Goal: Task Accomplishment & Management: Manage account settings

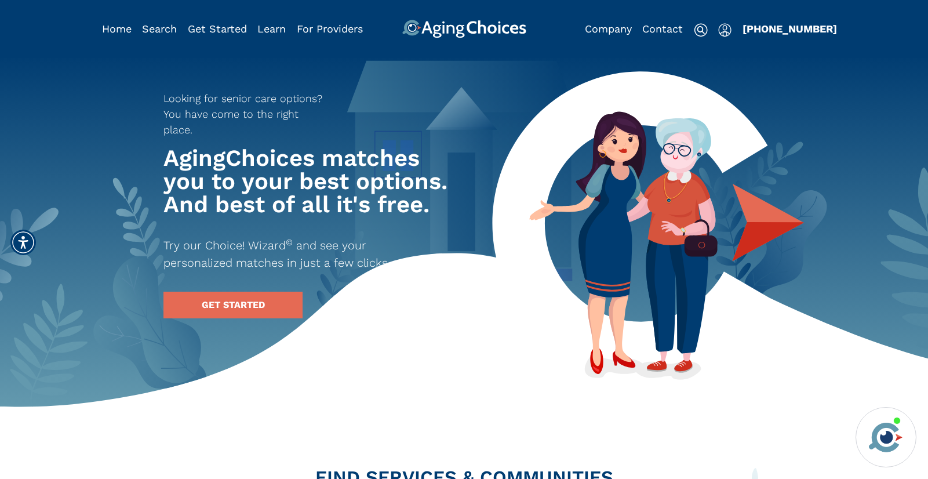
drag, startPoint x: 727, startPoint y: 31, endPoint x: 698, endPoint y: 36, distance: 29.4
click at [727, 31] on img "Popover trigger" at bounding box center [724, 30] width 13 height 14
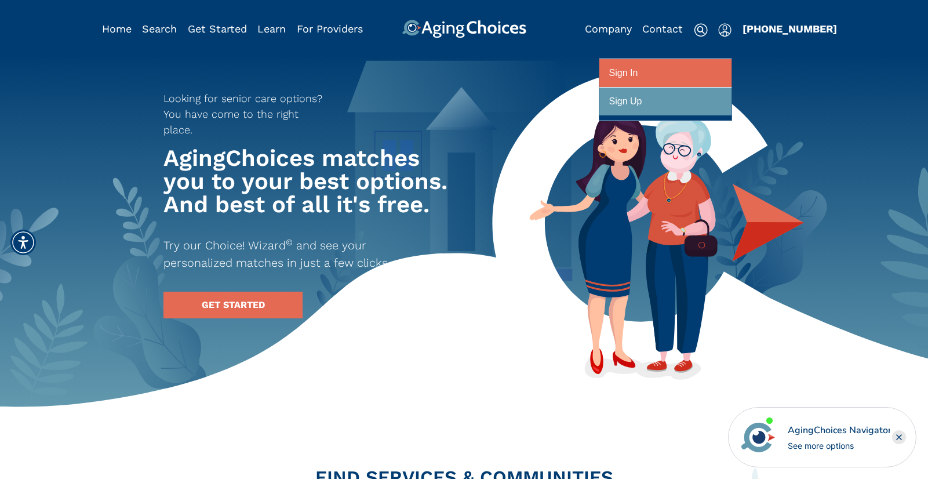
click at [620, 72] on div "Sign In" at bounding box center [623, 73] width 29 height 21
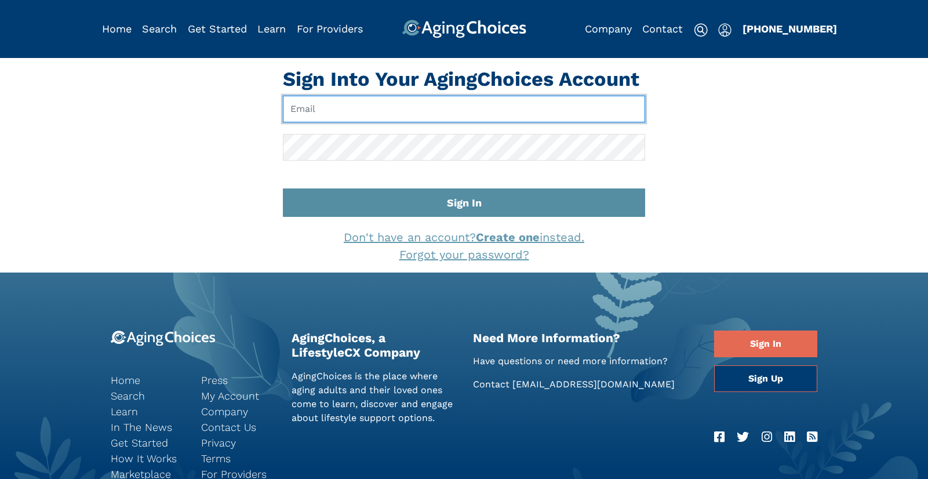
type input "pwilcox@lifestylecx.com"
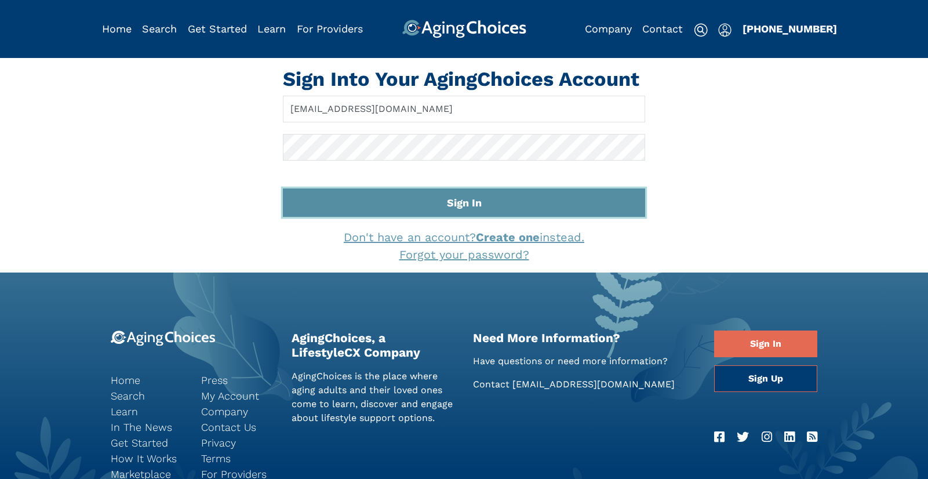
click at [475, 206] on button "Sign In" at bounding box center [464, 202] width 362 height 28
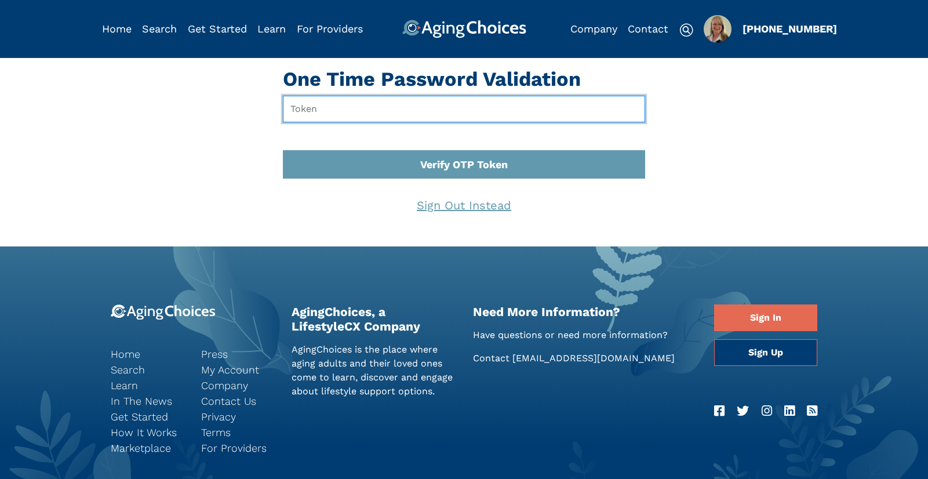
click at [385, 112] on input "text" at bounding box center [464, 109] width 362 height 27
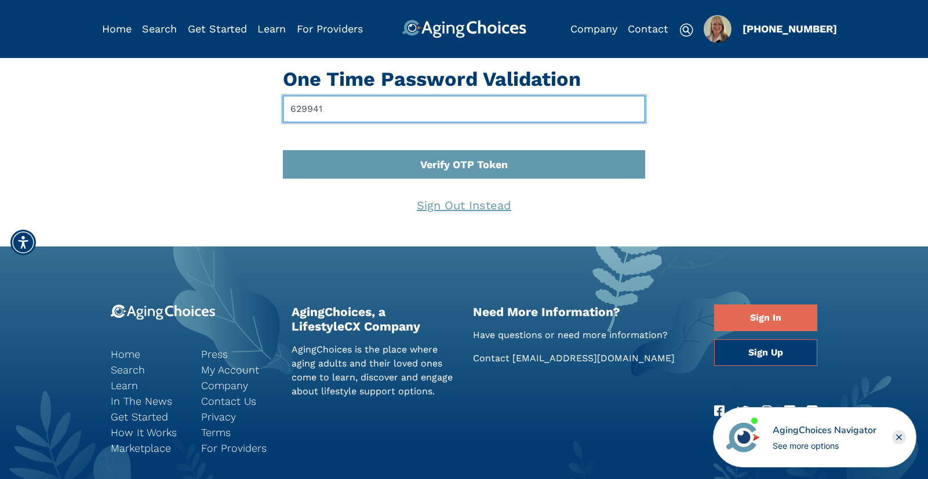
type input "629941"
click at [283, 150] on button "Verify OTP Token" at bounding box center [464, 164] width 362 height 28
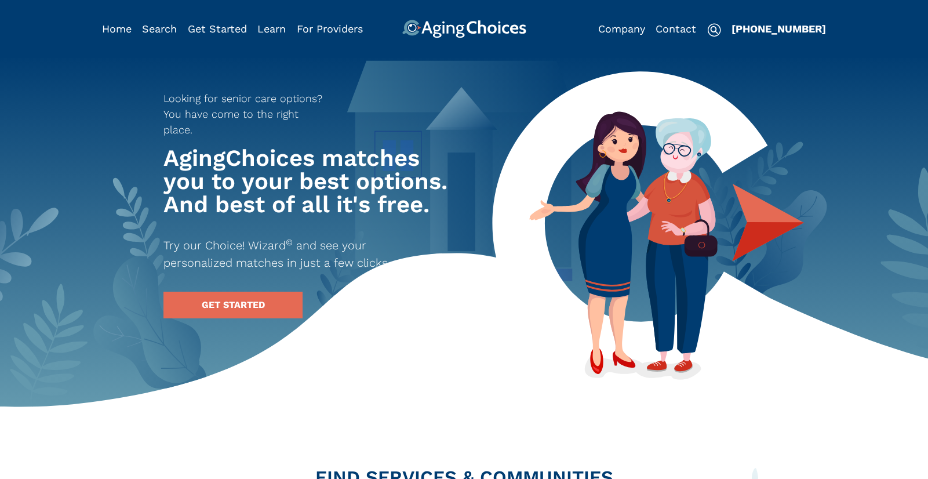
type input "[PERSON_NAME]"
type input "[EMAIL_ADDRESS][DOMAIN_NAME]"
click at [715, 30] on img "Popover trigger" at bounding box center [718, 29] width 28 height 28
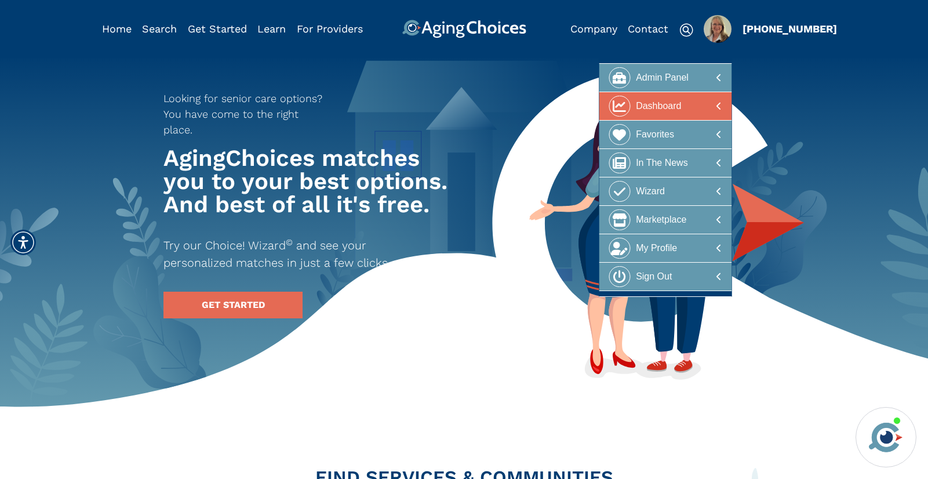
click at [676, 105] on div "Dashboard" at bounding box center [658, 106] width 45 height 21
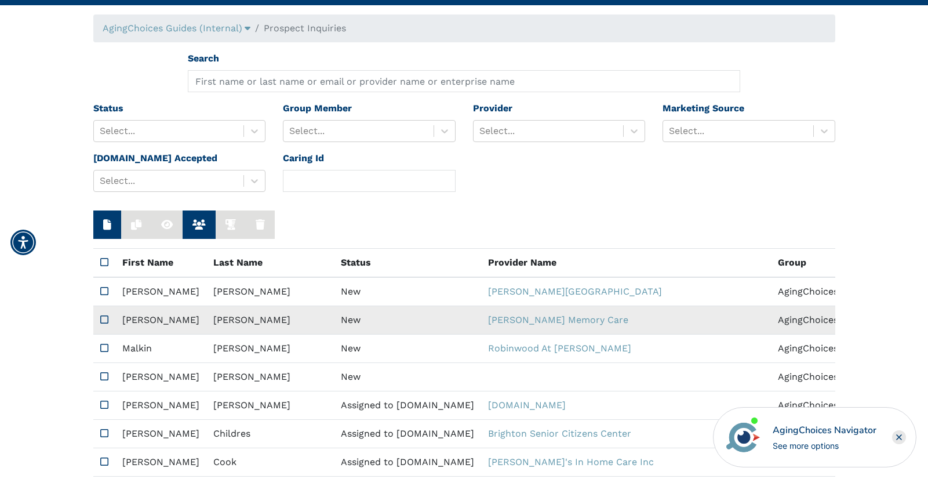
scroll to position [56, 0]
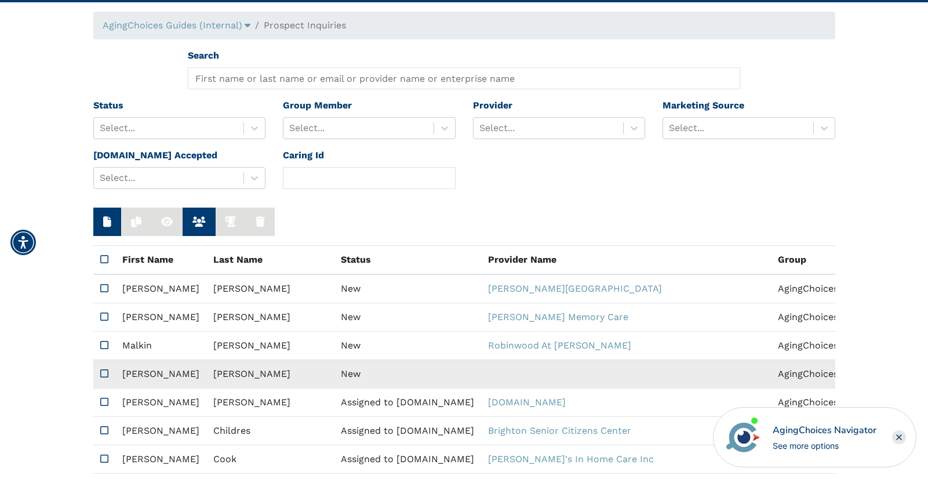
click at [336, 377] on td "New" at bounding box center [407, 374] width 147 height 28
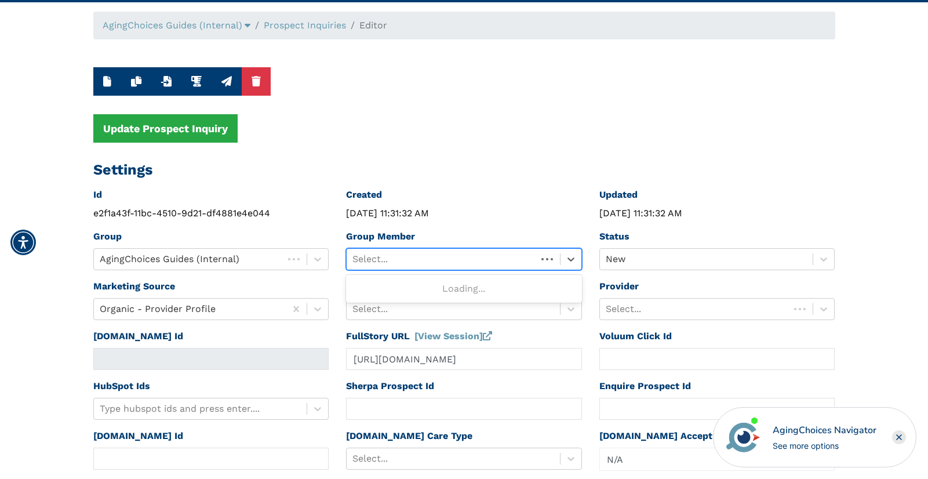
click at [474, 256] on div at bounding box center [441, 259] width 179 height 16
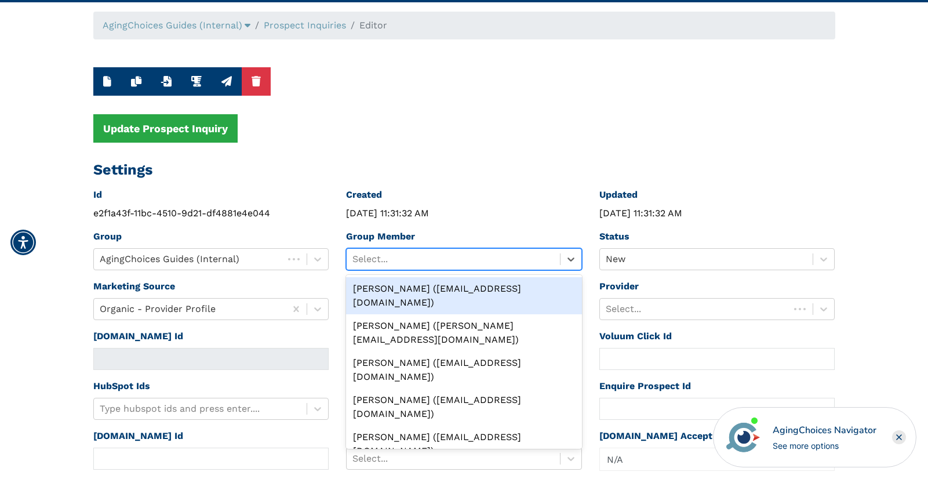
click at [472, 281] on div "[PERSON_NAME] ([EMAIL_ADDRESS][DOMAIN_NAME])" at bounding box center [464, 295] width 236 height 37
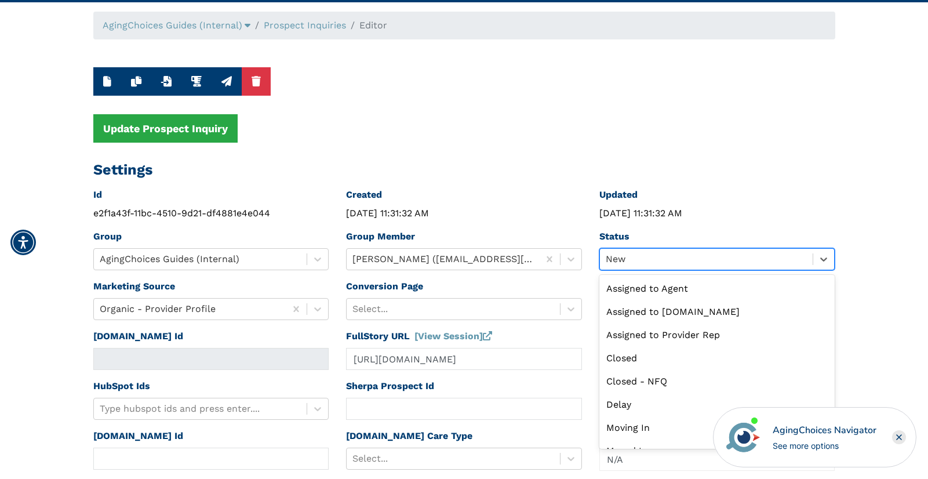
click at [625, 258] on div at bounding box center [707, 259] width 202 height 16
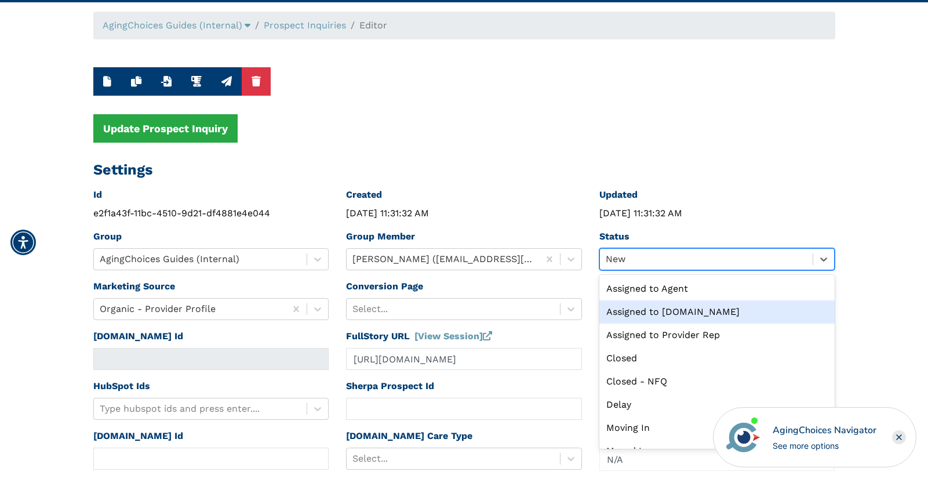
click at [654, 308] on div "Assigned to [DOMAIN_NAME]" at bounding box center [717, 311] width 236 height 23
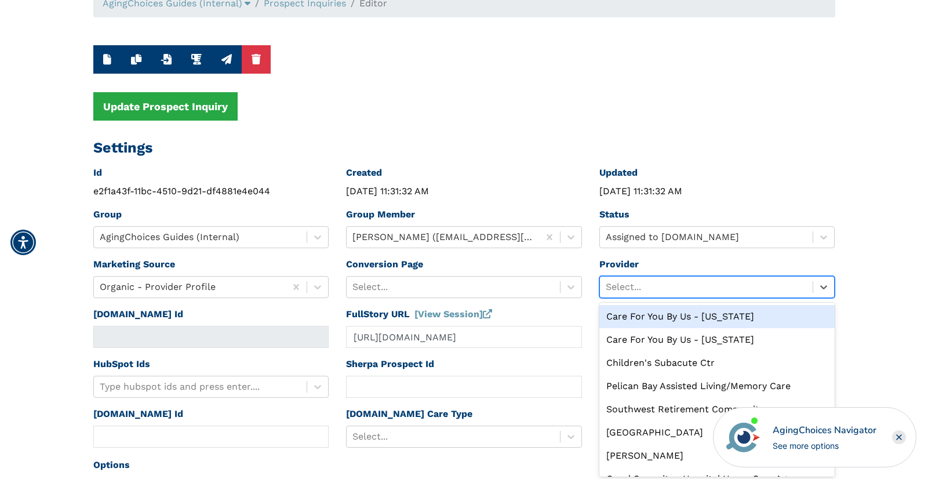
click at [654, 298] on div "option Care For You By Us - [US_STATE] focused, 1 of 10. 10 results available. …" at bounding box center [717, 287] width 236 height 22
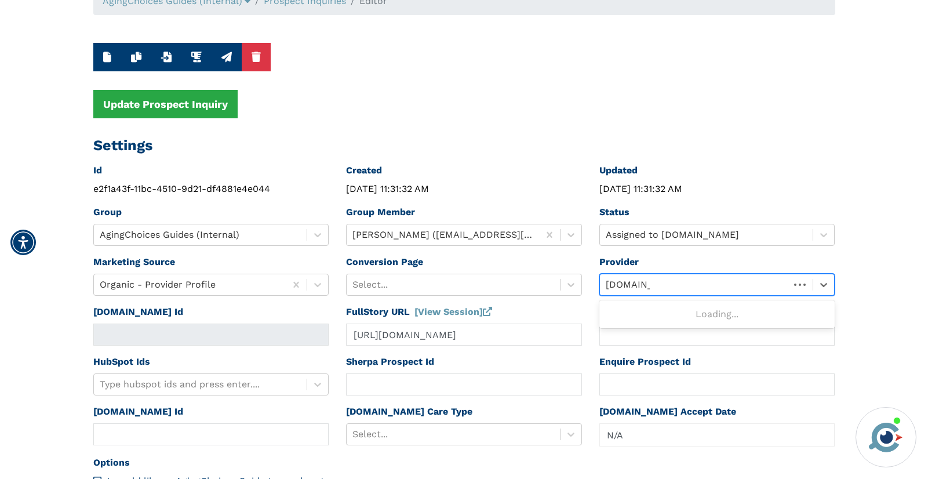
type input "[DOMAIN_NAME]"
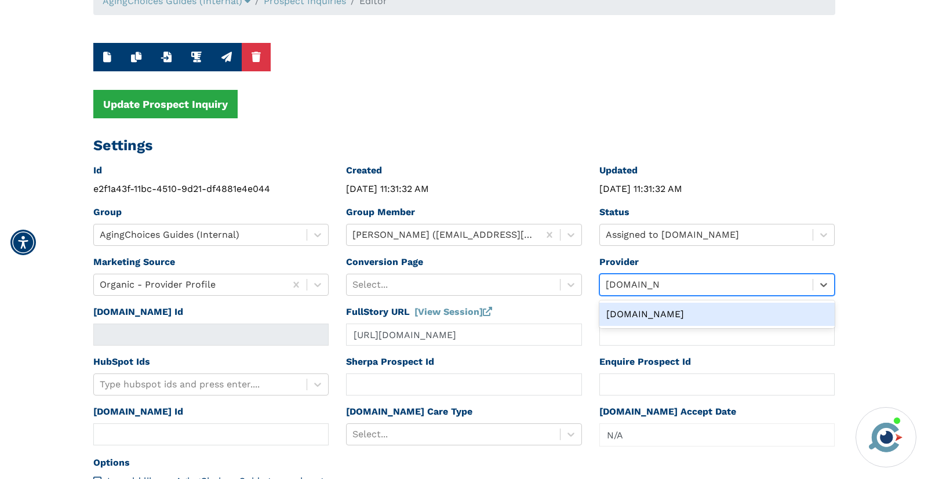
click at [642, 316] on div "[DOMAIN_NAME]" at bounding box center [717, 314] width 236 height 23
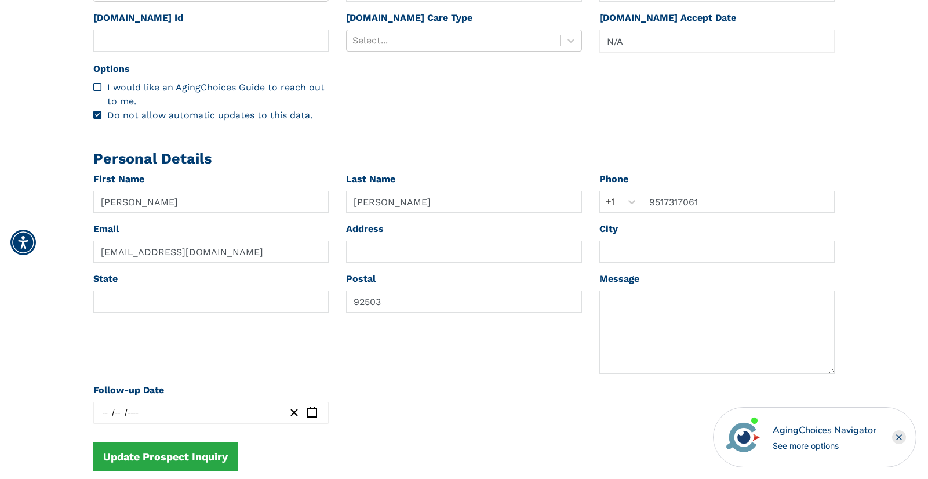
scroll to position [316, 0]
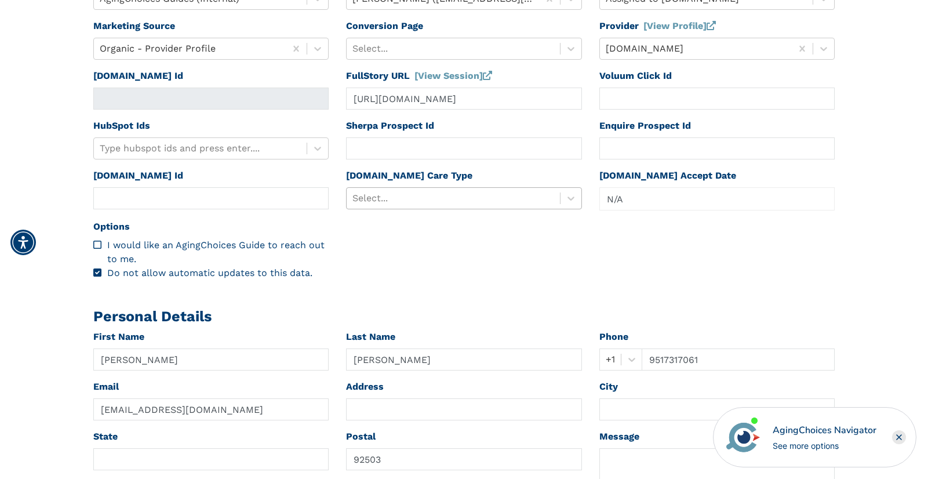
click at [432, 200] on div at bounding box center [453, 198] width 202 height 16
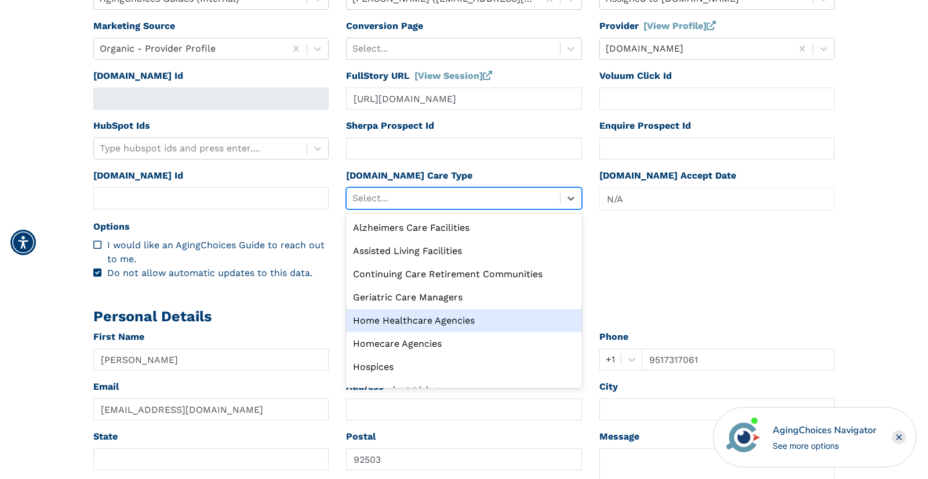
scroll to position [39, 0]
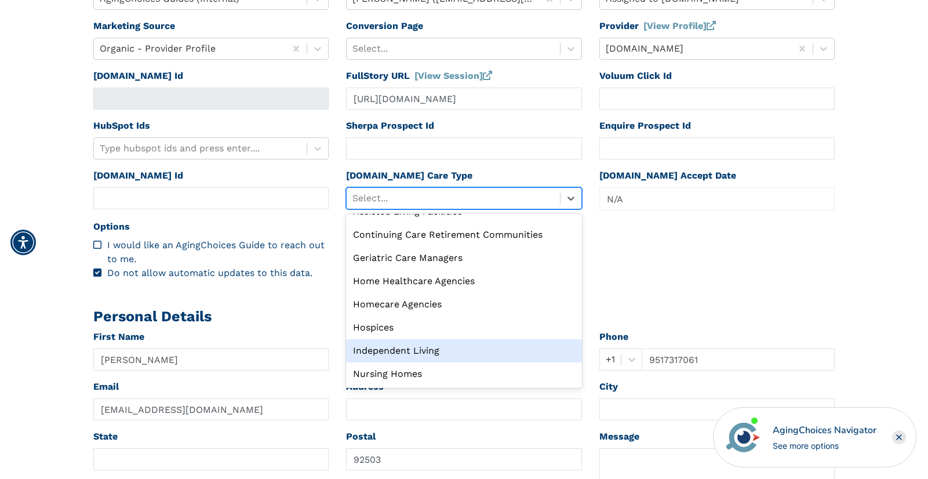
click at [392, 348] on div "Independent Living" at bounding box center [464, 350] width 236 height 23
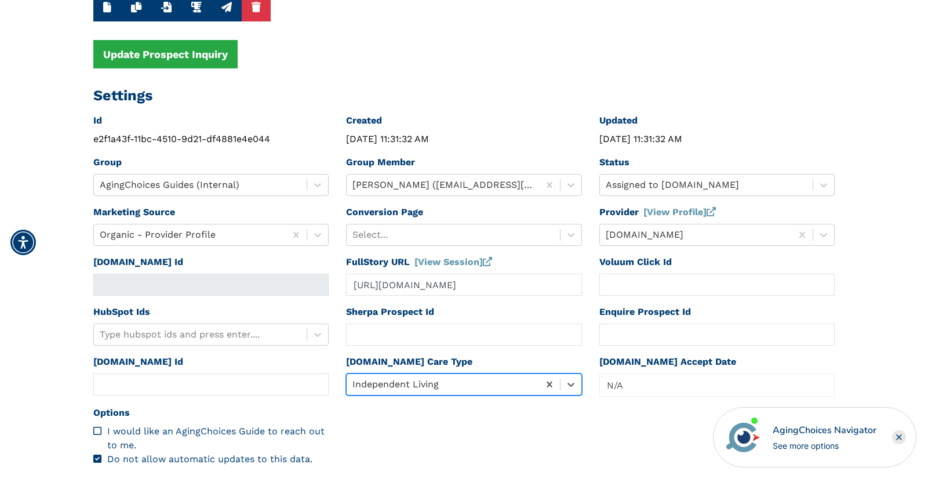
scroll to position [0, 0]
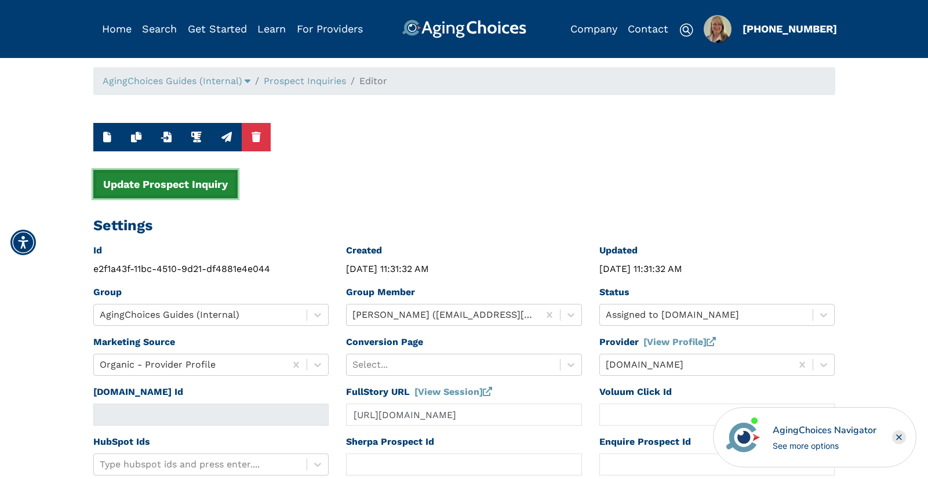
click at [205, 183] on button "Update Prospect Inquiry" at bounding box center [165, 184] width 144 height 28
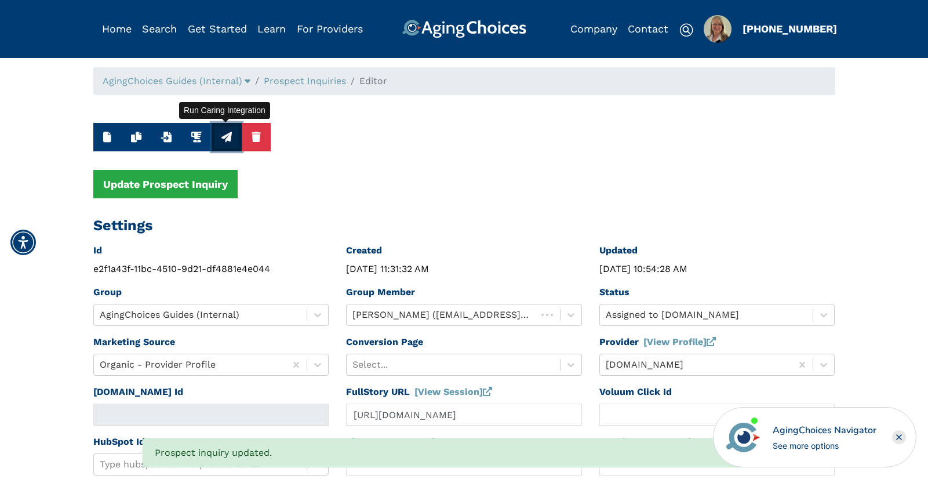
click at [226, 138] on icon "button" at bounding box center [226, 137] width 10 height 10
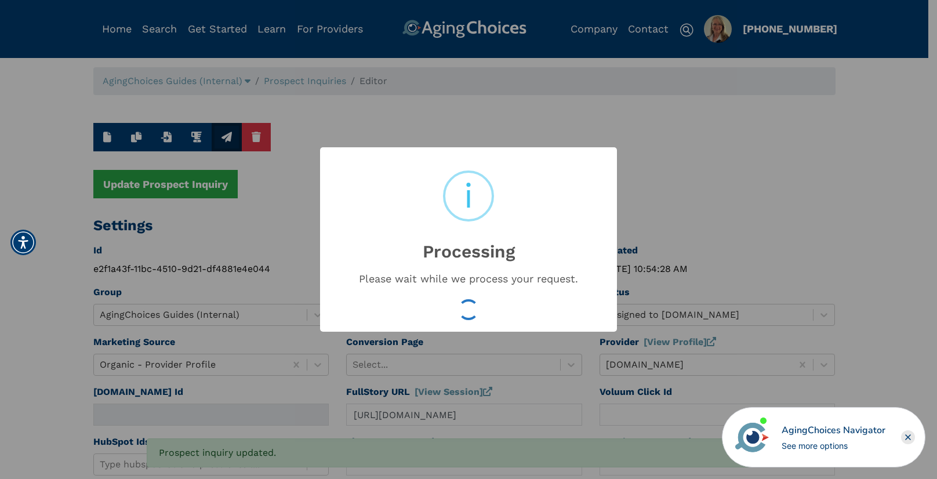
type input "16543497"
type input "[DATE] 10:54:30 AM"
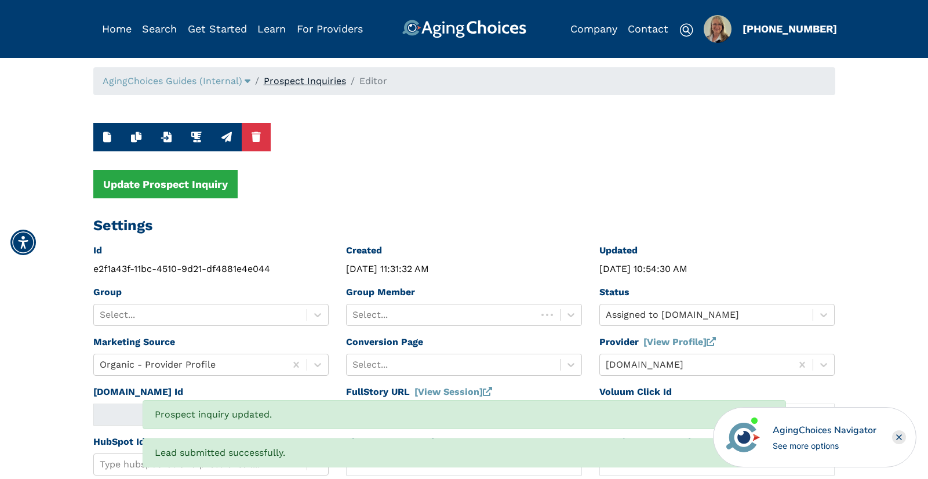
click at [318, 85] on link "Prospect Inquiries" at bounding box center [305, 80] width 82 height 11
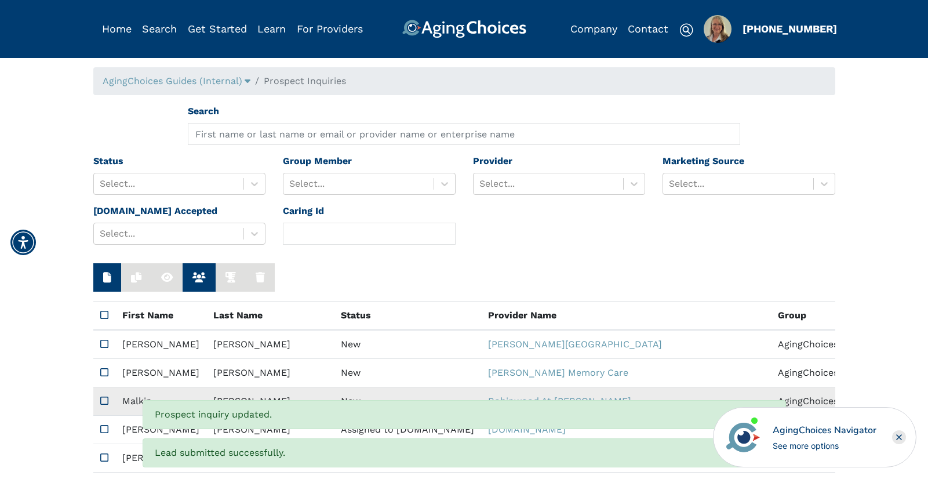
click at [334, 395] on td "New" at bounding box center [407, 401] width 147 height 28
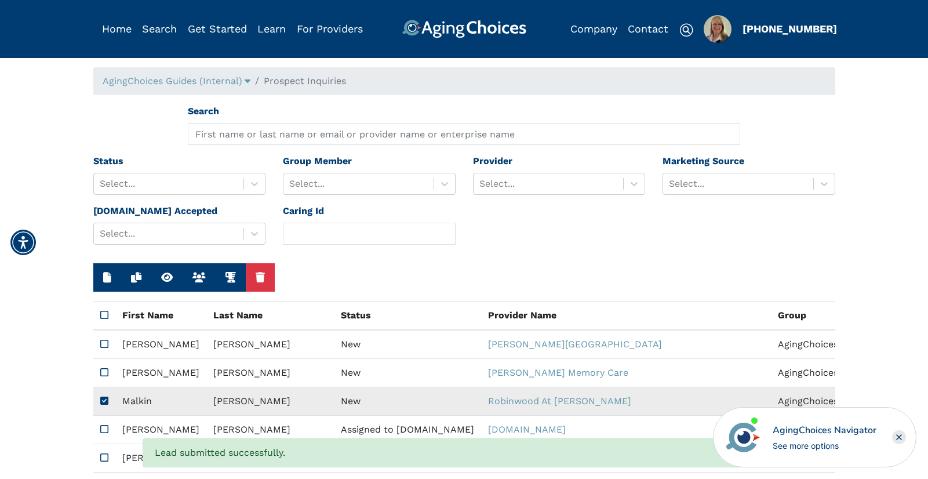
click at [334, 395] on td "New" at bounding box center [407, 401] width 147 height 28
type input "[URL][DOMAIN_NAME]"
type input "N/A"
type input "Malkin"
type input "[PERSON_NAME]"
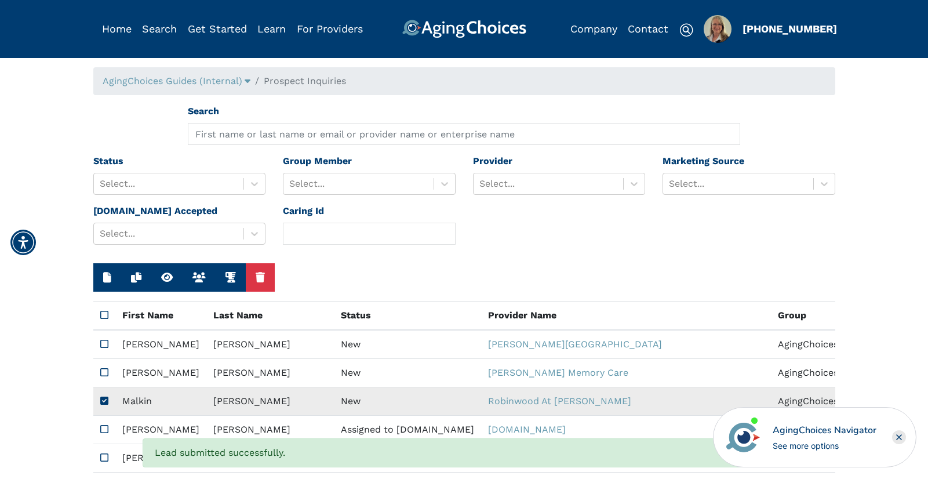
type input "7176680910"
type input "[EMAIL_ADDRESS][DOMAIN_NAME]"
type textarea "Please contact me with your pricing. This is for future planning about 2 years …"
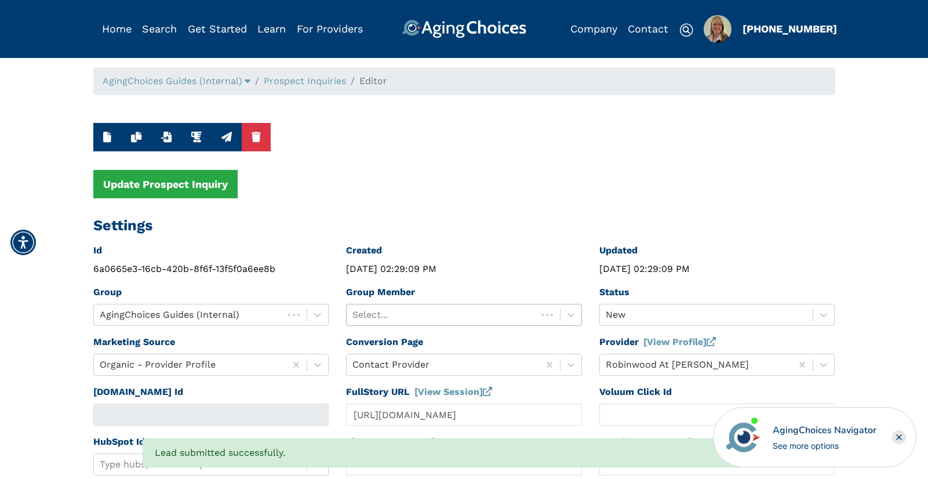
click at [452, 316] on div at bounding box center [441, 315] width 179 height 16
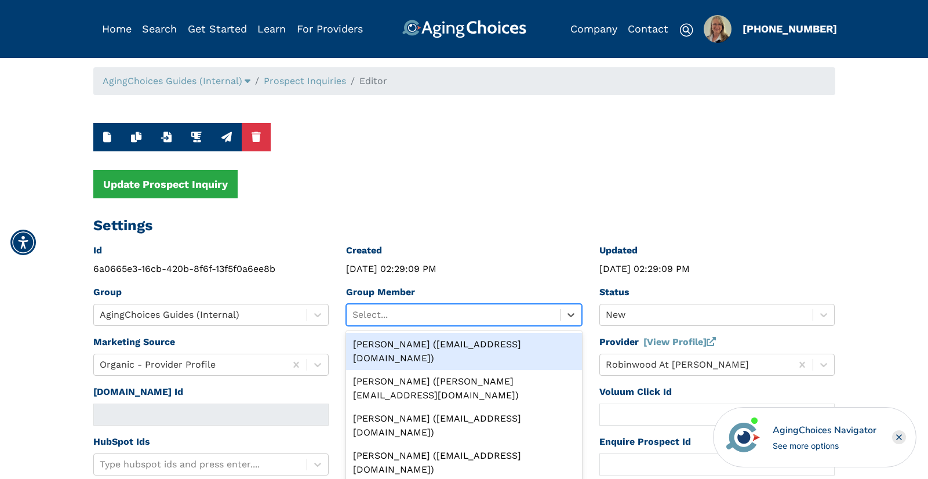
click at [470, 342] on div "[PERSON_NAME] ([EMAIL_ADDRESS][DOMAIN_NAME])" at bounding box center [464, 351] width 236 height 37
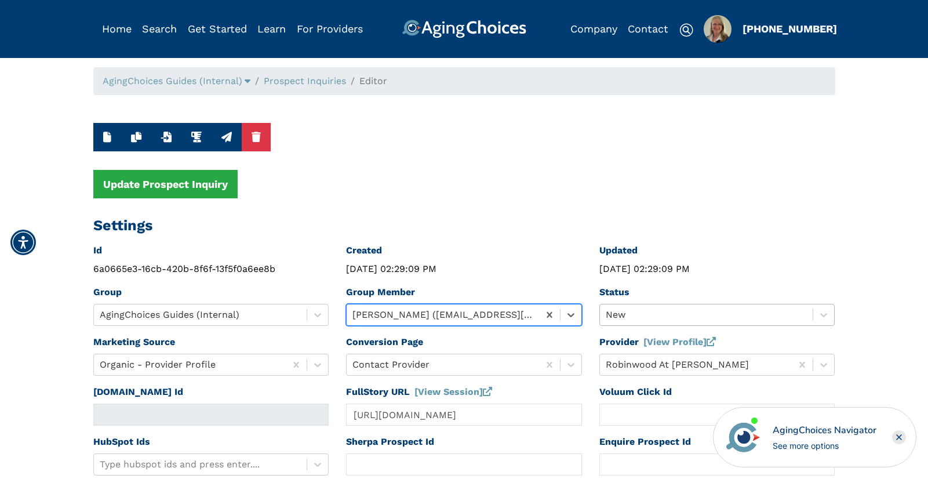
click at [642, 312] on div "New" at bounding box center [717, 315] width 236 height 22
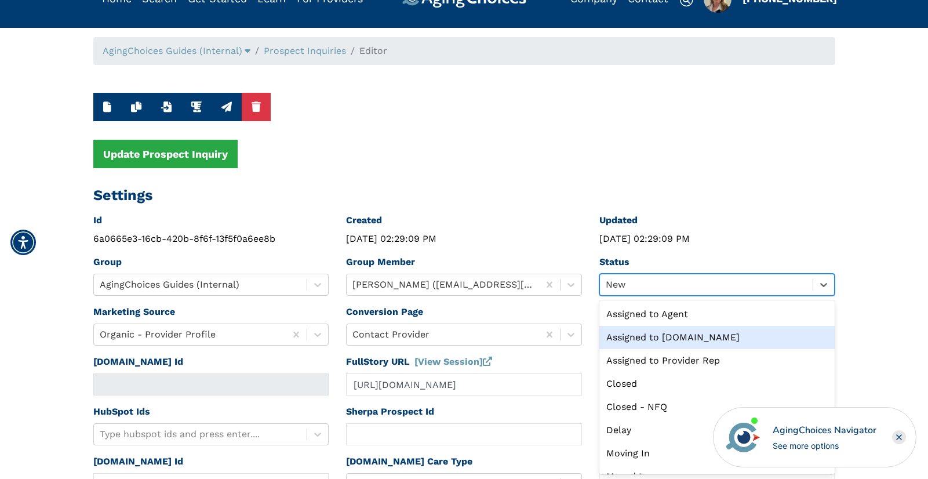
click at [649, 340] on div "Assigned to [DOMAIN_NAME]" at bounding box center [717, 337] width 236 height 23
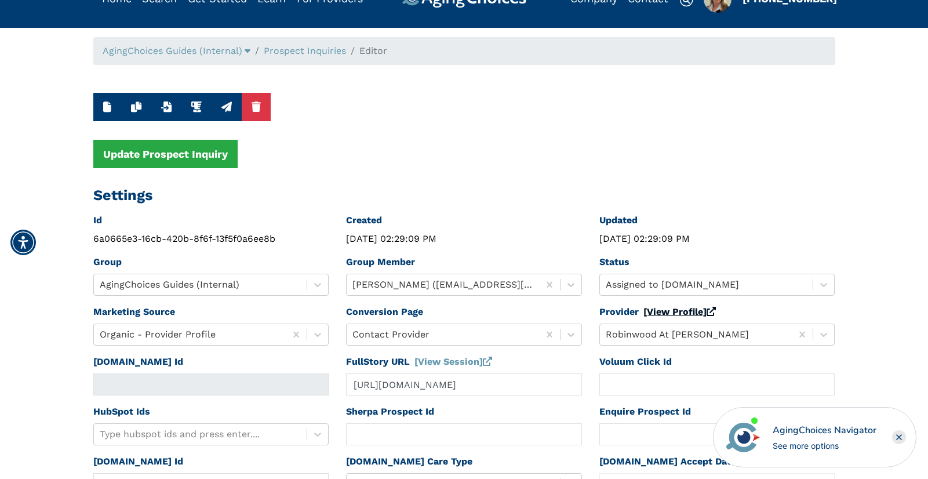
click at [667, 312] on link "[View Profile]" at bounding box center [679, 311] width 72 height 11
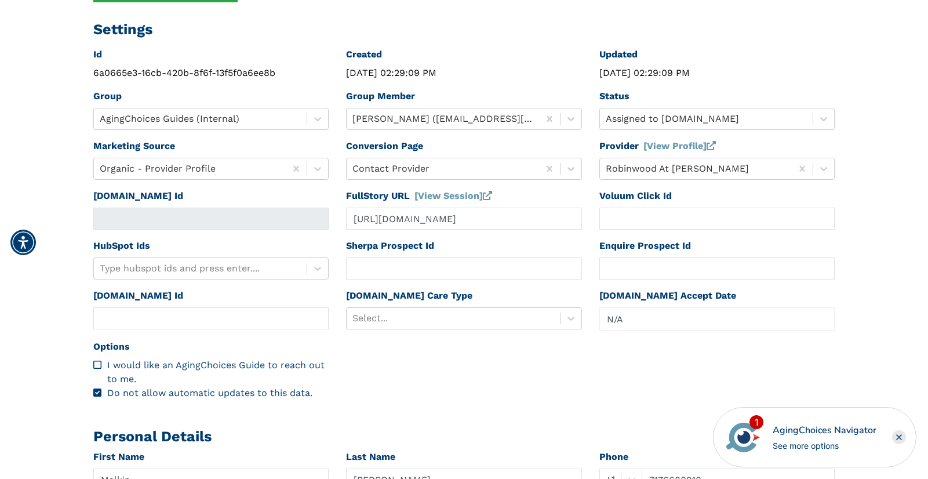
scroll to position [421, 0]
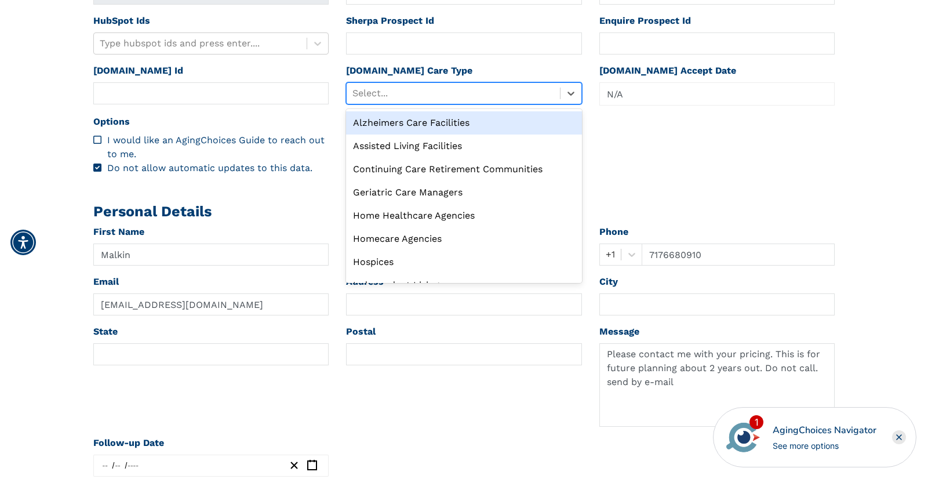
click at [455, 93] on div at bounding box center [453, 93] width 202 height 16
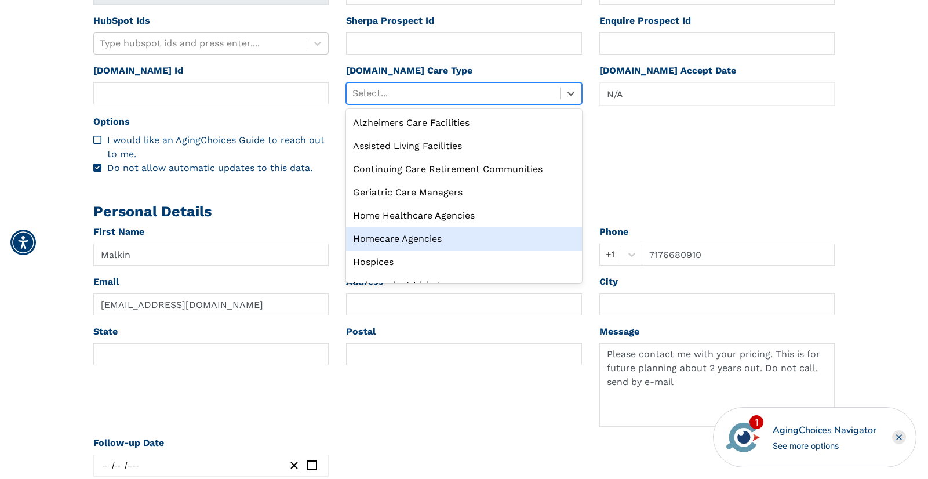
scroll to position [39, 0]
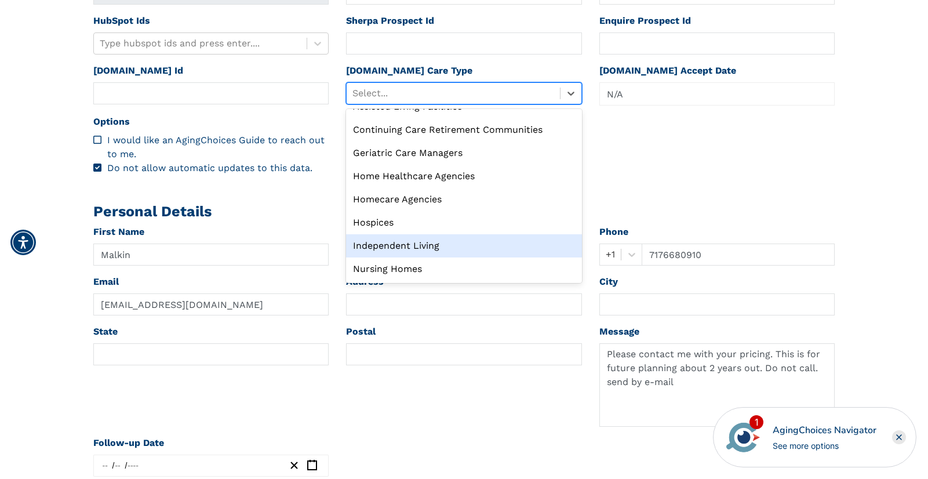
click at [418, 245] on div "Independent Living" at bounding box center [464, 245] width 236 height 23
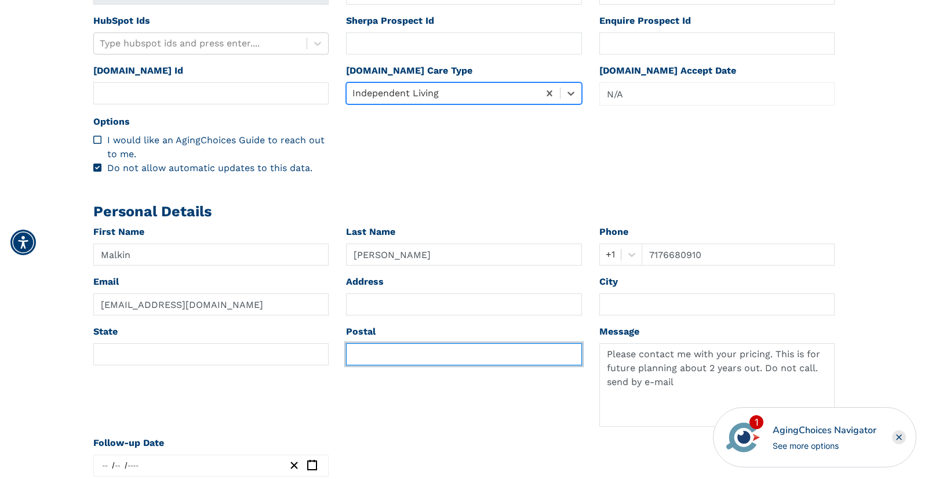
click at [391, 350] on input "text" at bounding box center [464, 354] width 236 height 22
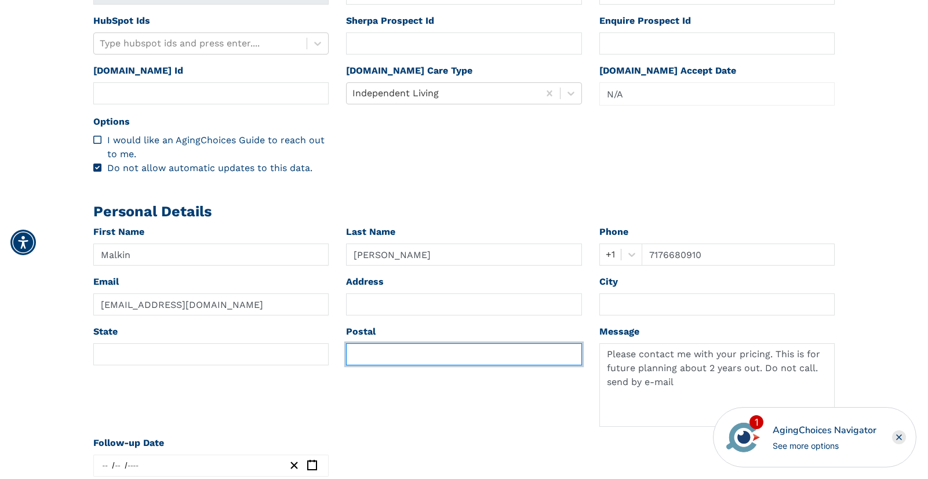
paste input "27591"
type input "27591"
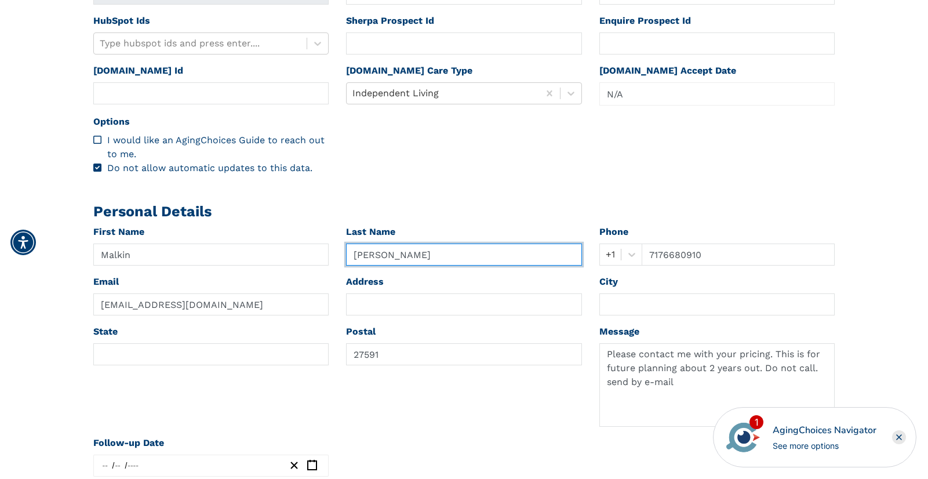
click at [405, 255] on input "[PERSON_NAME]" at bounding box center [464, 254] width 236 height 22
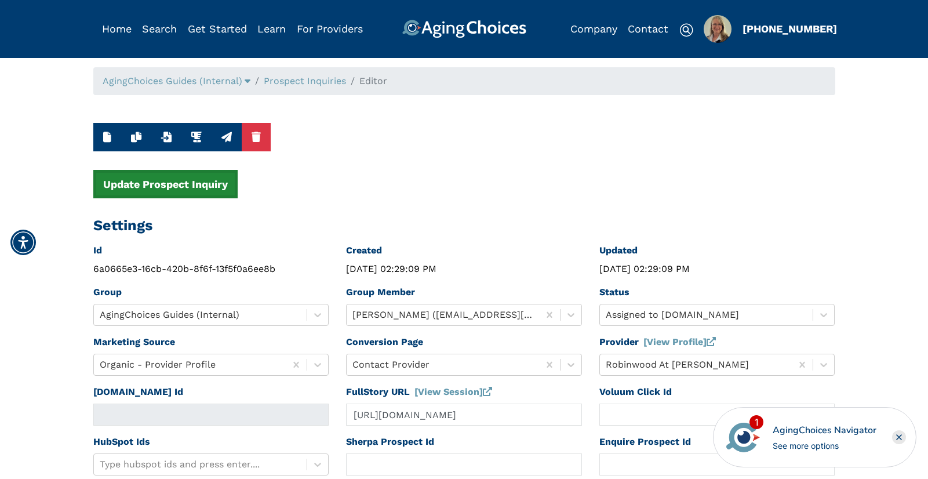
type input "[PERSON_NAME]-EMAIL ONLY"
click at [169, 181] on button "Update Prospect Inquiry" at bounding box center [165, 184] width 144 height 28
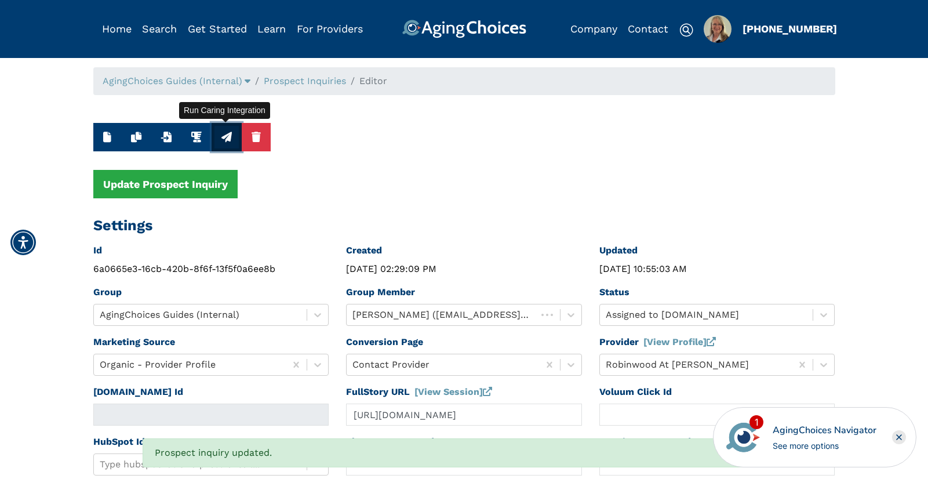
click at [224, 139] on icon "button" at bounding box center [226, 137] width 10 height 10
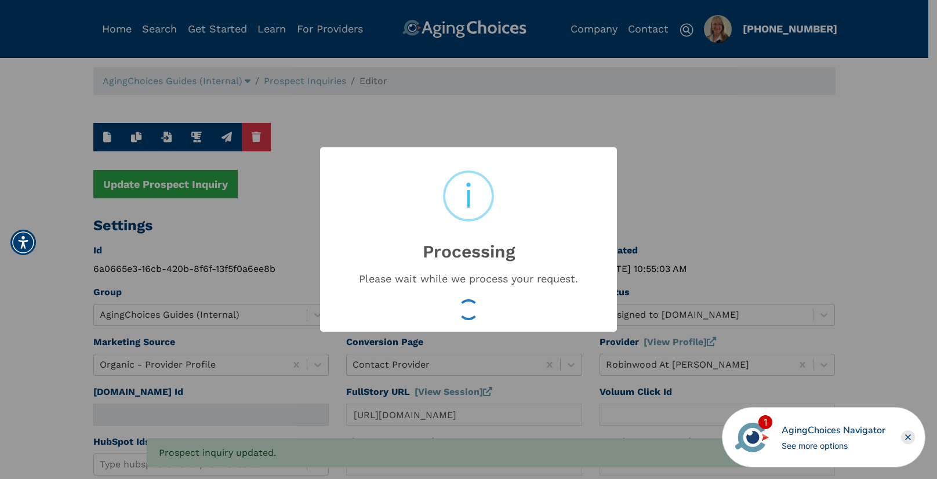
type input "16543500"
type input "[DATE] 10:55:05 AM"
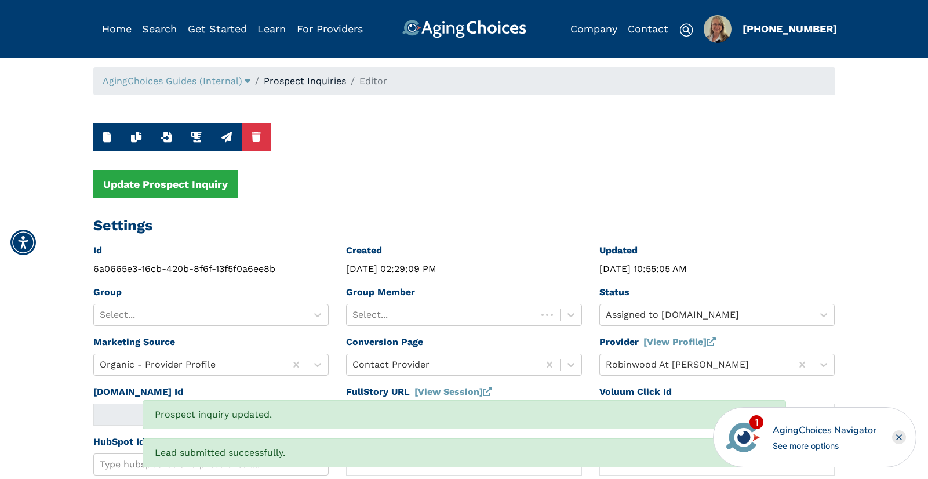
click at [321, 85] on link "Prospect Inquiries" at bounding box center [305, 80] width 82 height 11
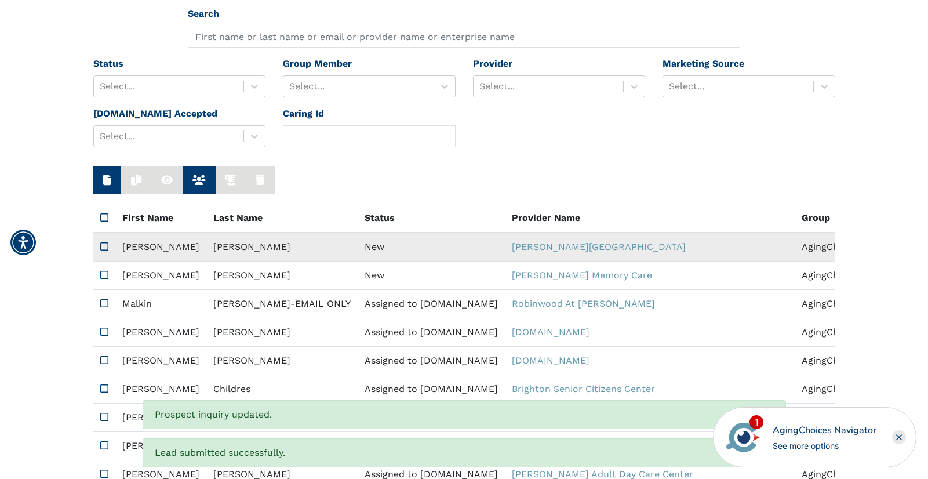
scroll to position [112, 0]
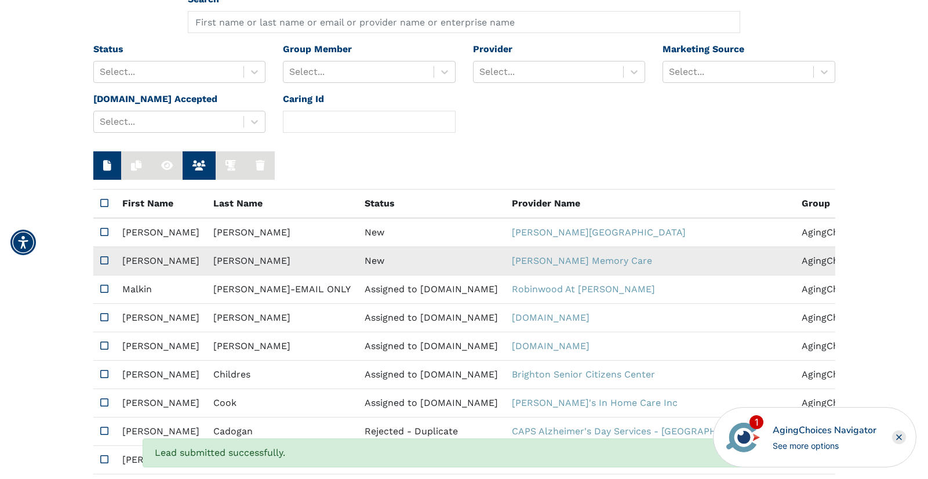
click at [358, 257] on td "New" at bounding box center [431, 261] width 147 height 28
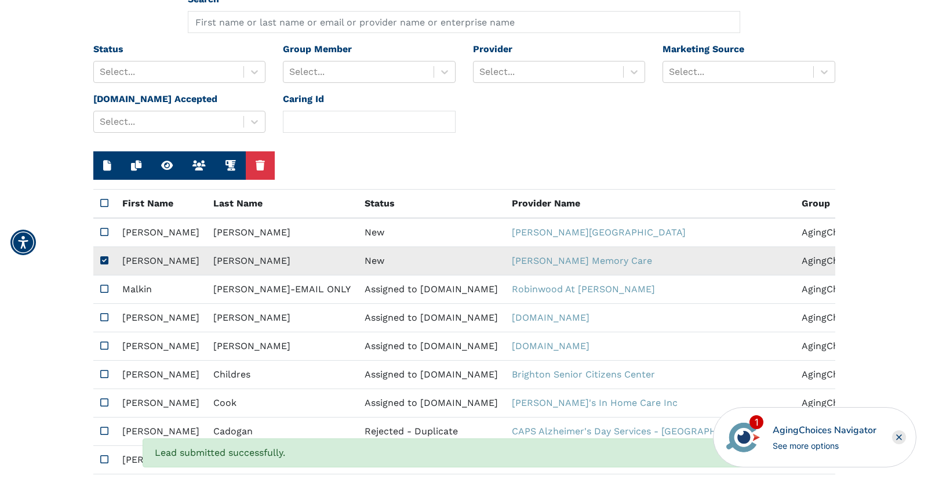
click at [358, 257] on td "New" at bounding box center [431, 261] width 147 height 28
type input "[URL][DOMAIN_NAME]"
type input "N/A"
type input "[PERSON_NAME]"
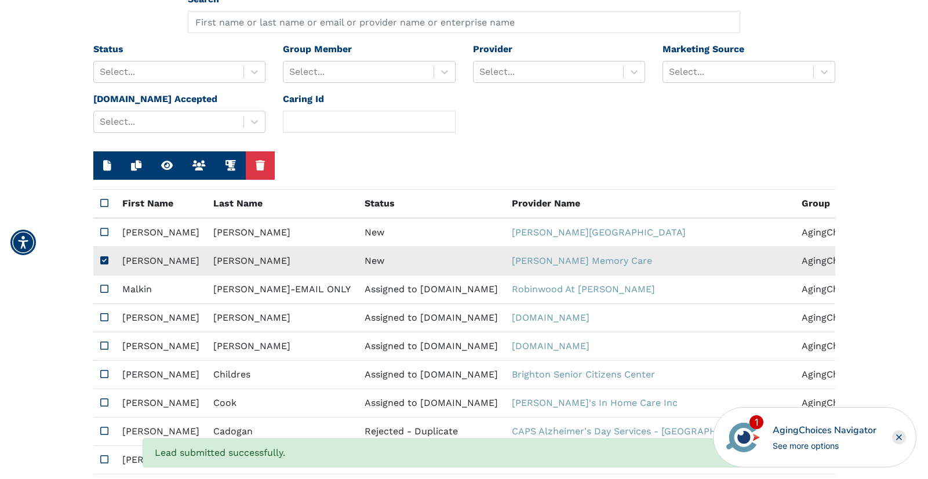
type input "7042367535"
type input "[EMAIL_ADDRESS][DOMAIN_NAME]"
type textarea "Please contact me with your pricing."
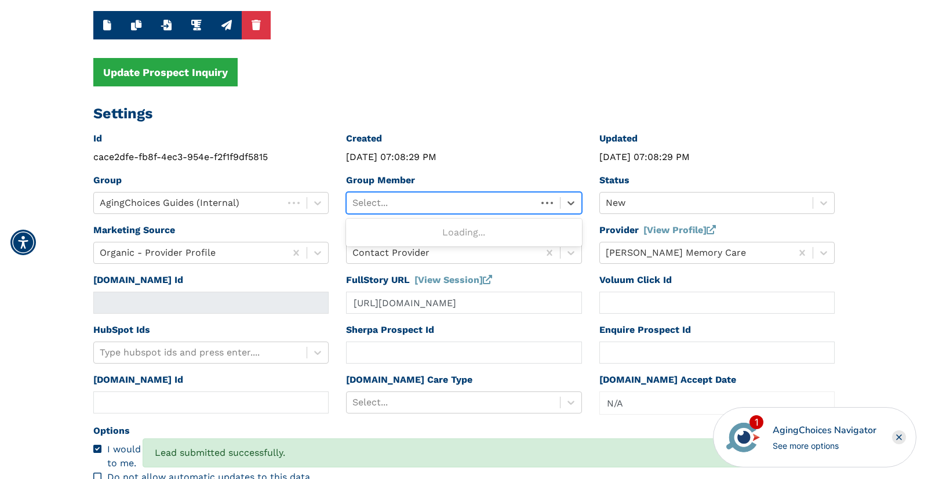
click at [428, 205] on div at bounding box center [441, 203] width 179 height 16
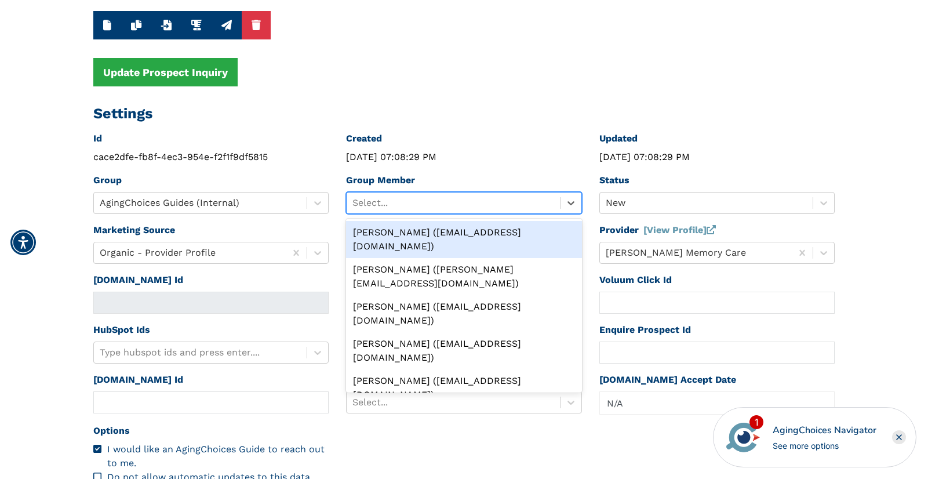
click at [436, 225] on div "[PERSON_NAME] ([EMAIL_ADDRESS][DOMAIN_NAME])" at bounding box center [464, 239] width 236 height 37
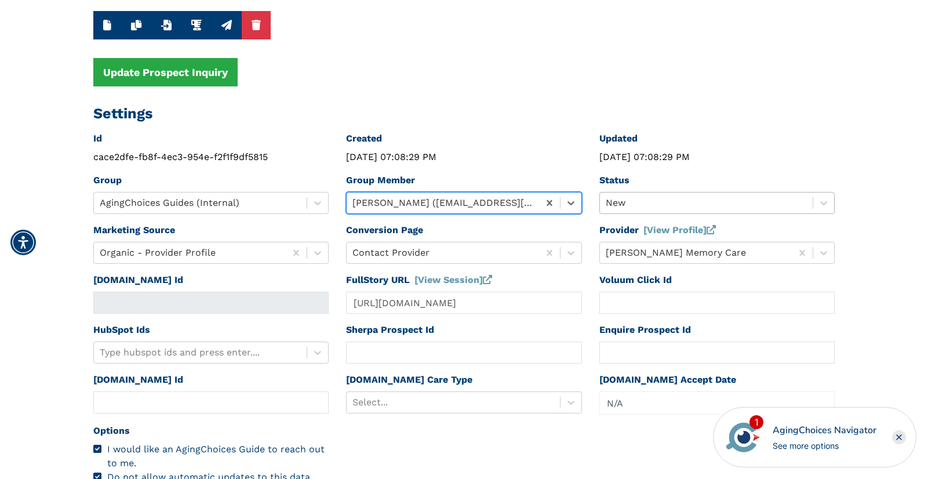
click at [648, 200] on div at bounding box center [707, 203] width 202 height 16
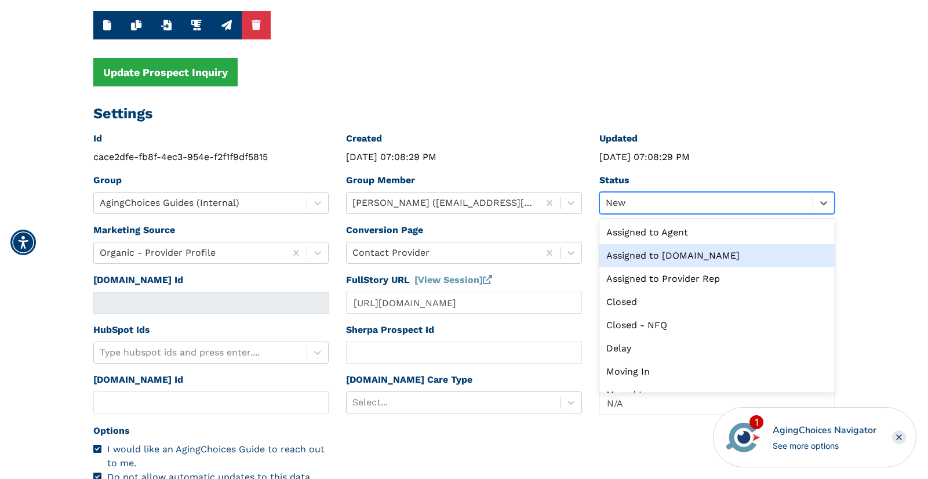
click at [665, 258] on div "Assigned to [DOMAIN_NAME]" at bounding box center [717, 255] width 236 height 23
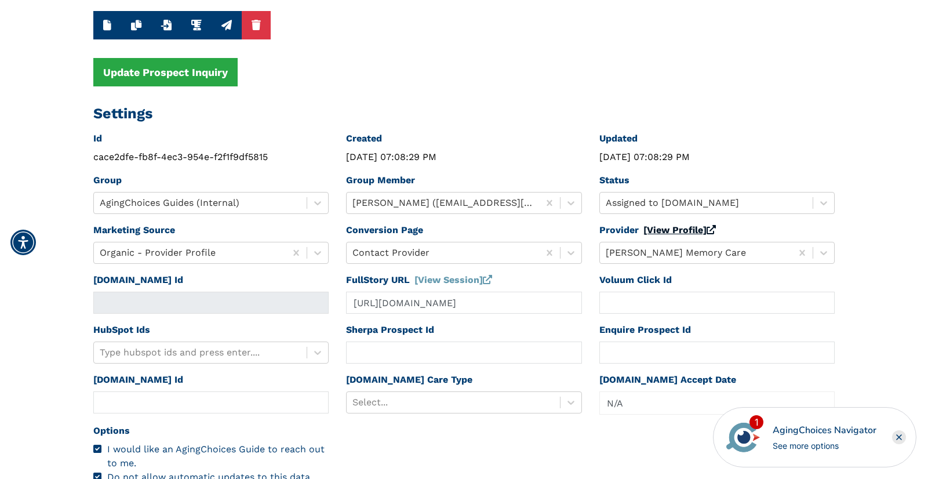
click at [666, 233] on link "[View Profile]" at bounding box center [679, 229] width 72 height 11
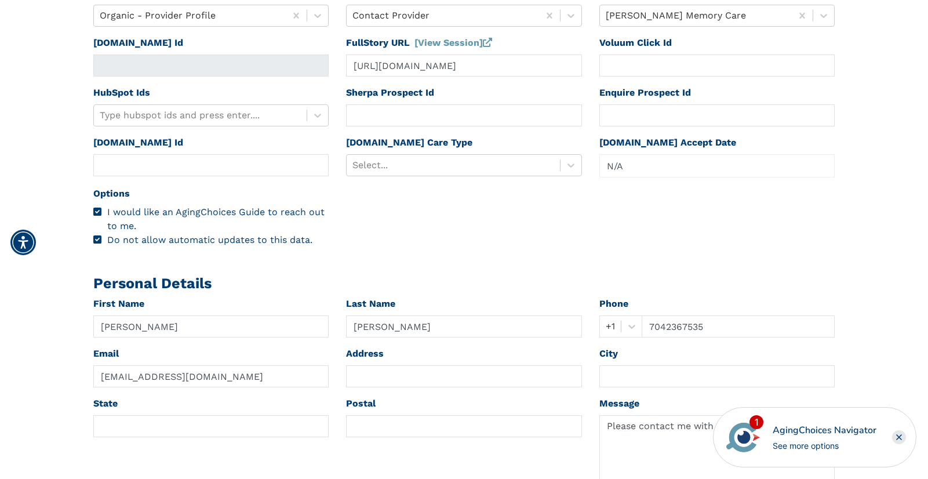
scroll to position [350, 0]
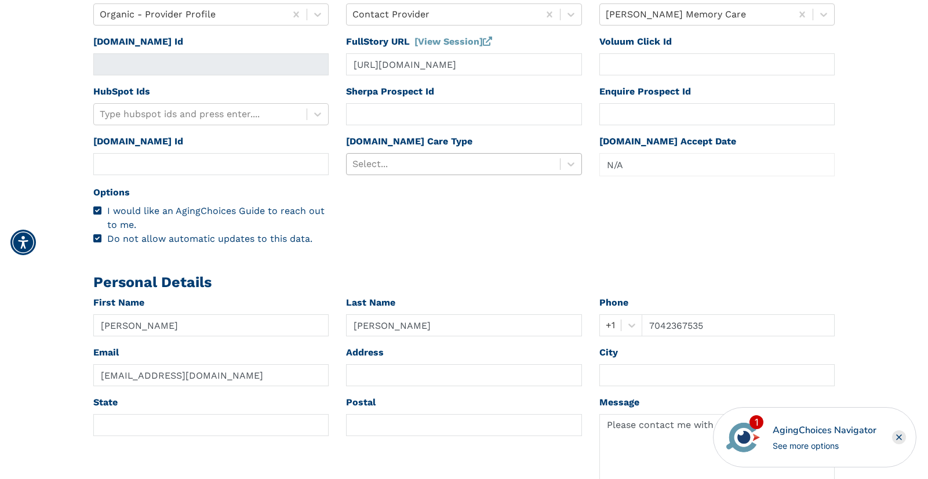
click at [492, 167] on div at bounding box center [453, 164] width 202 height 16
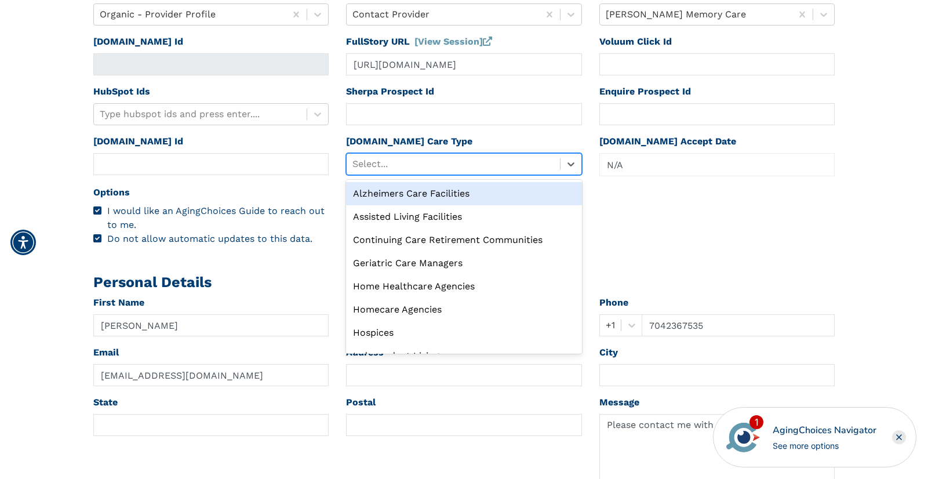
click at [462, 192] on div "Alzheimers Care Facilities" at bounding box center [464, 193] width 236 height 23
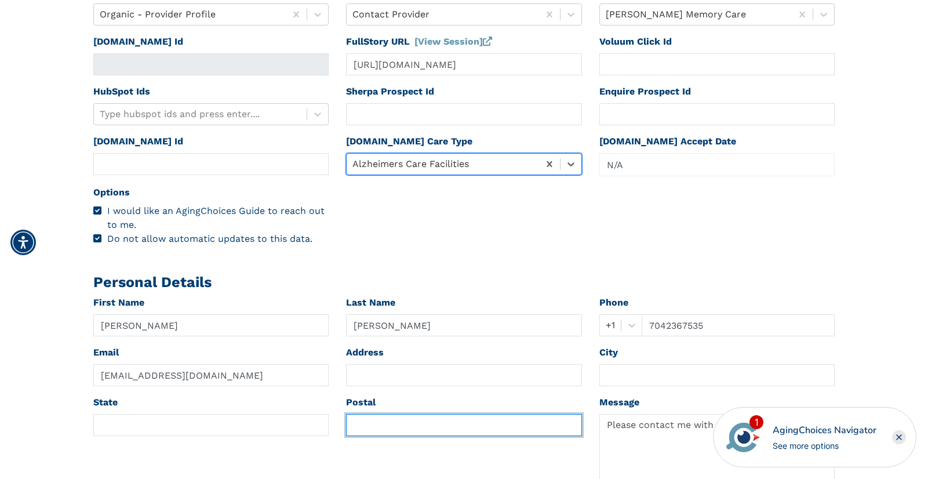
click at [398, 425] on input "text" at bounding box center [464, 425] width 236 height 22
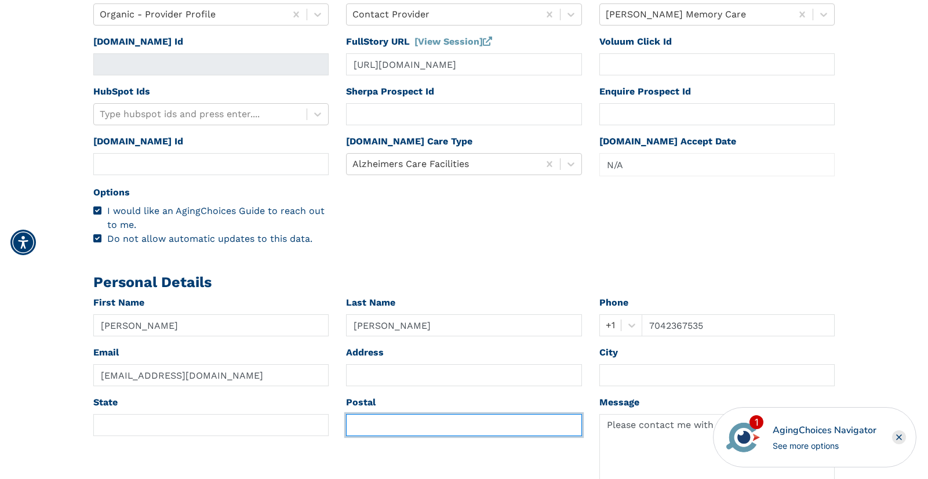
paste input "27526"
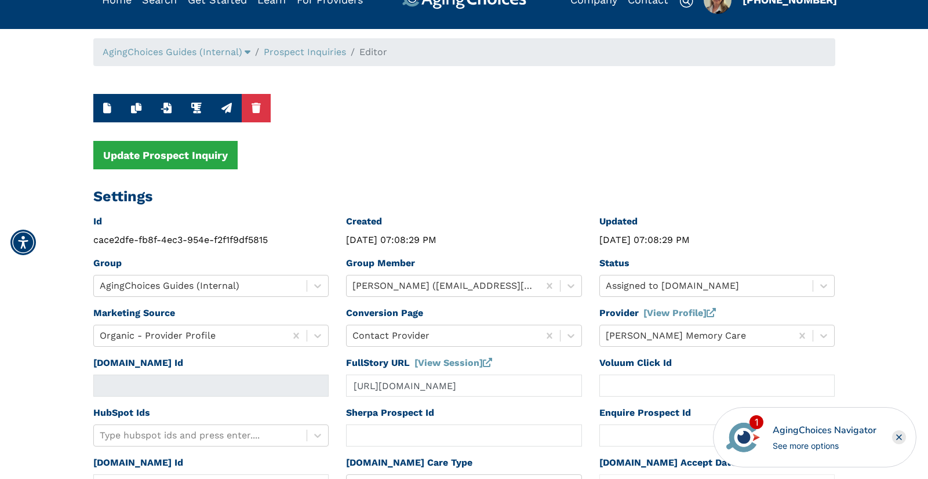
scroll to position [0, 0]
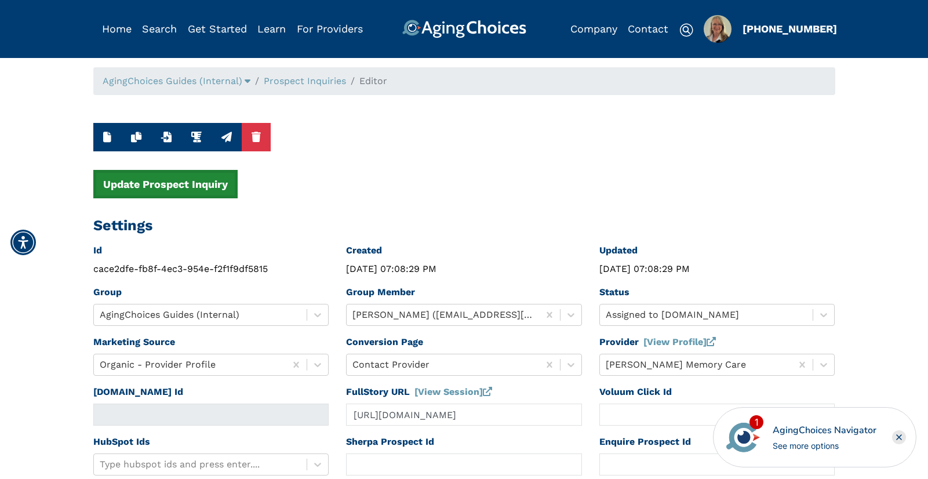
type input "27526"
click at [209, 190] on button "Update Prospect Inquiry" at bounding box center [165, 184] width 144 height 28
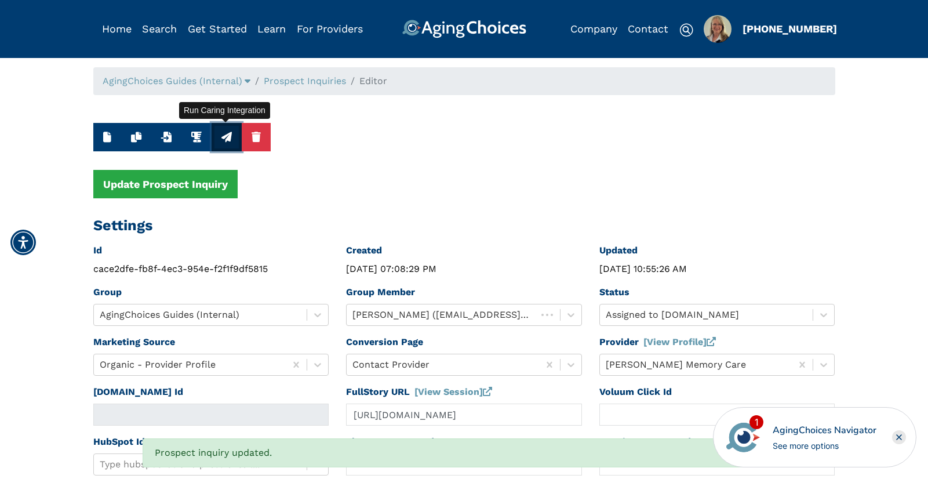
click at [221, 138] on icon "button" at bounding box center [226, 137] width 10 height 10
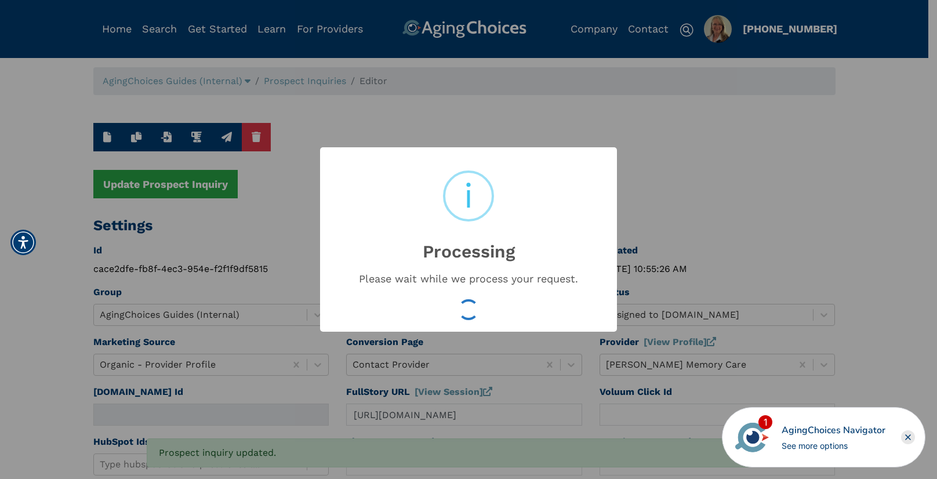
type input "16543502"
type input "[DATE] 10:55:28 AM"
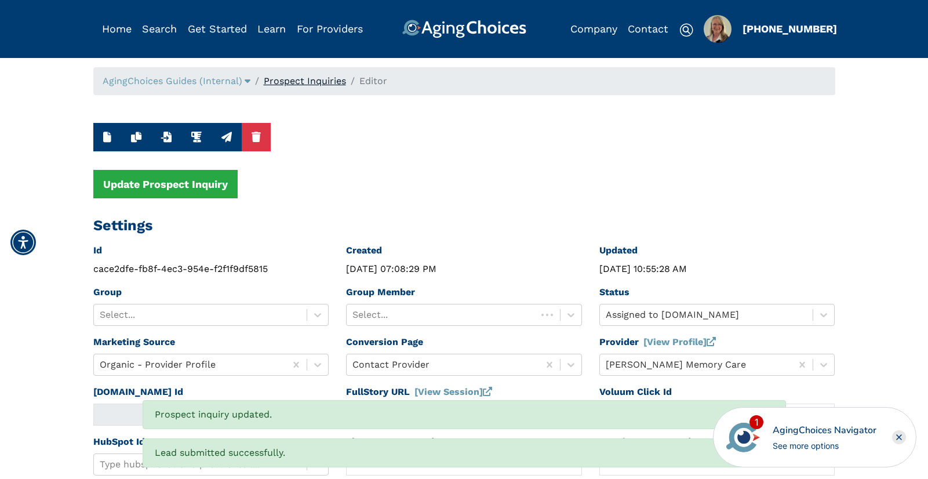
click at [325, 80] on link "Prospect Inquiries" at bounding box center [305, 80] width 82 height 11
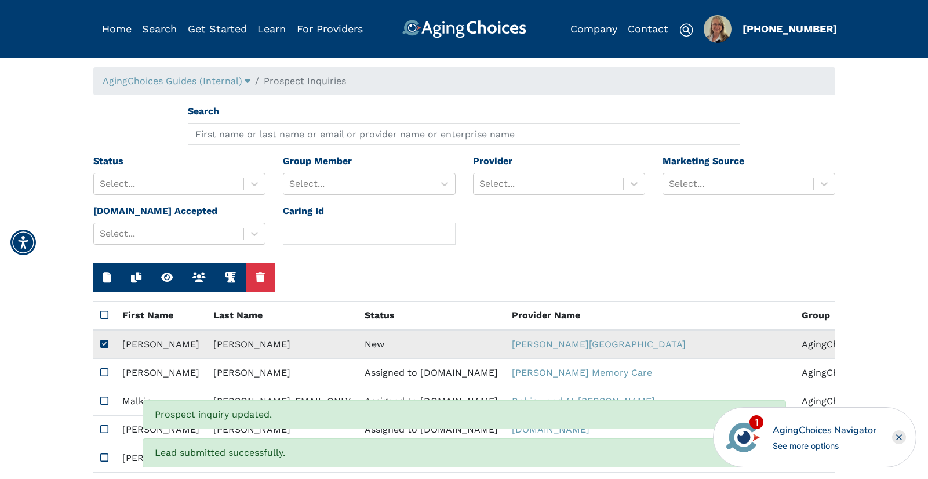
click at [358, 347] on td "New" at bounding box center [431, 344] width 147 height 29
type input "N/A"
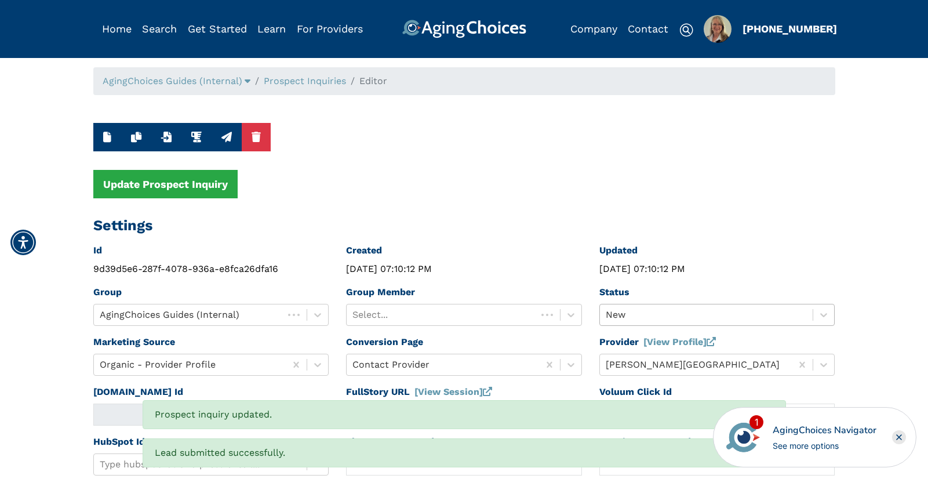
click at [635, 310] on div "New" at bounding box center [717, 315] width 236 height 22
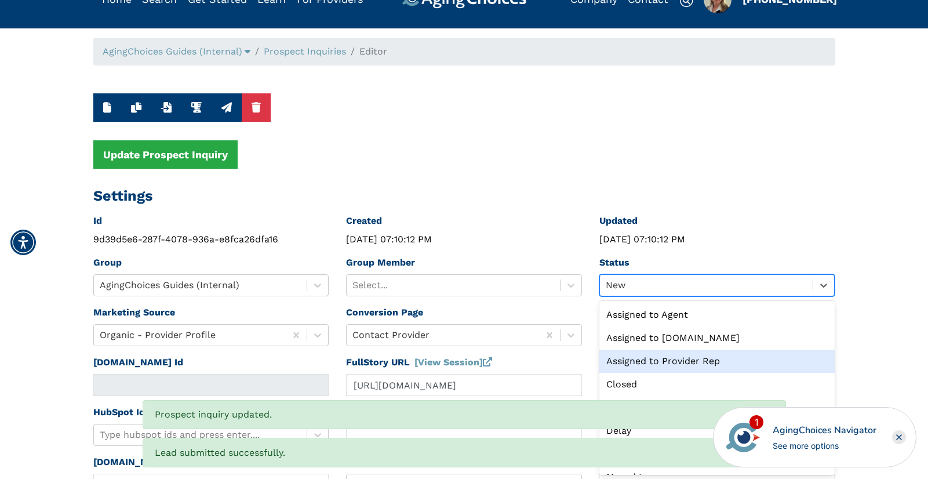
scroll to position [45, 0]
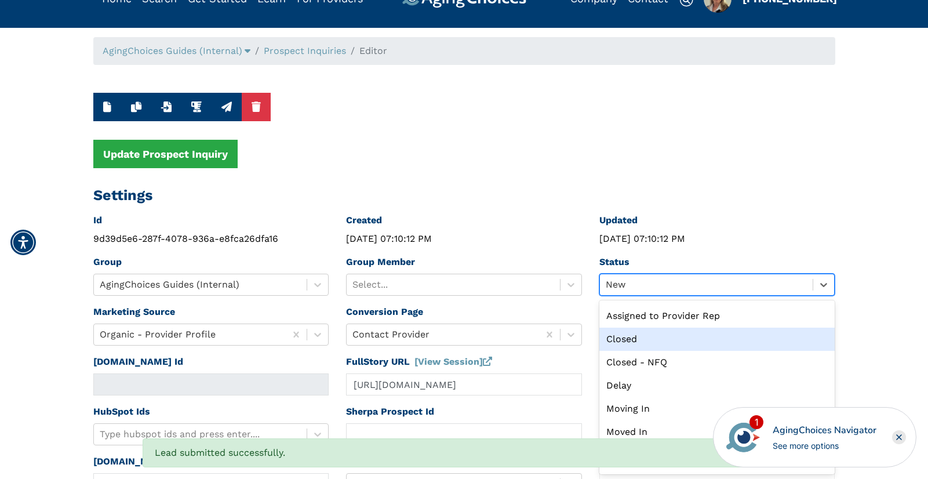
click at [641, 335] on div "Closed" at bounding box center [717, 338] width 236 height 23
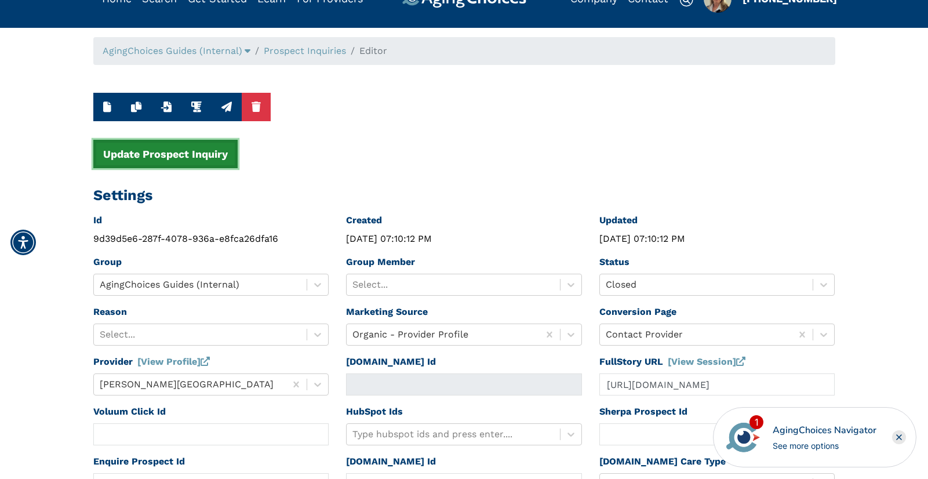
drag, startPoint x: 206, startPoint y: 160, endPoint x: 292, endPoint y: 108, distance: 99.6
click at [206, 160] on button "Update Prospect Inquiry" at bounding box center [165, 154] width 144 height 28
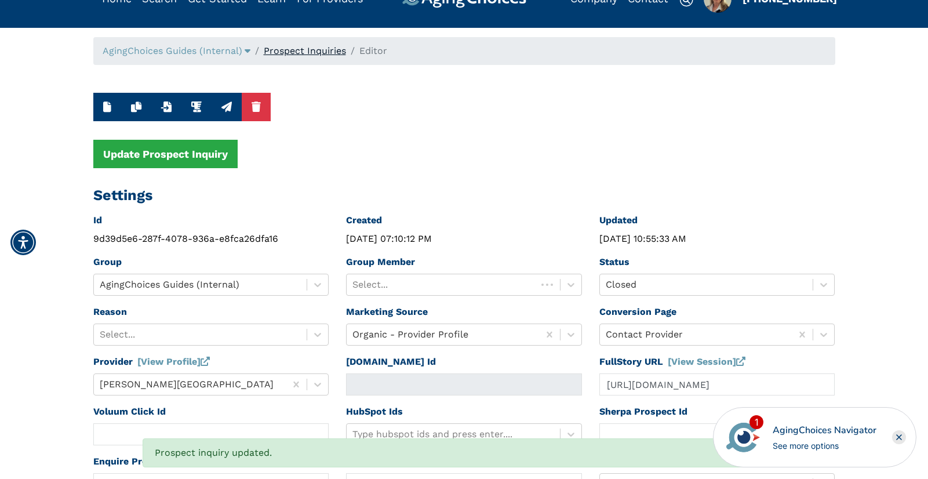
click at [322, 54] on link "Prospect Inquiries" at bounding box center [305, 50] width 82 height 11
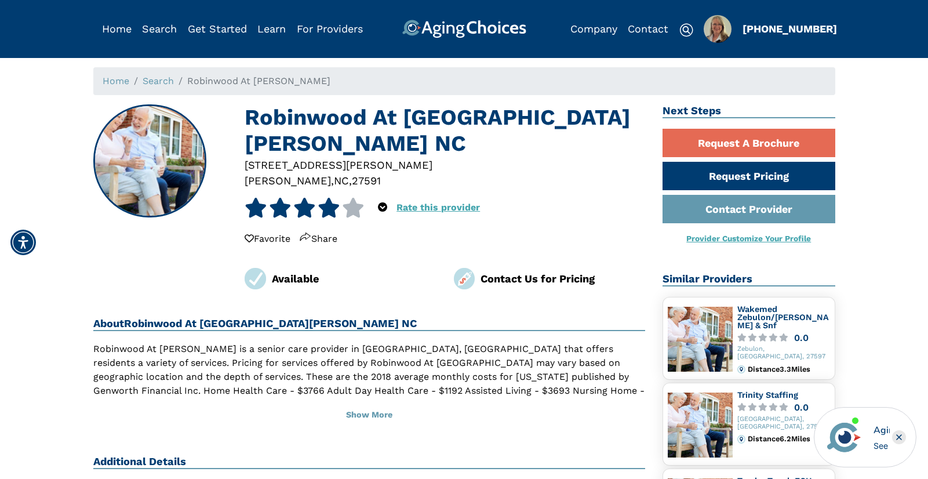
click at [352, 173] on div "27591" at bounding box center [366, 181] width 29 height 16
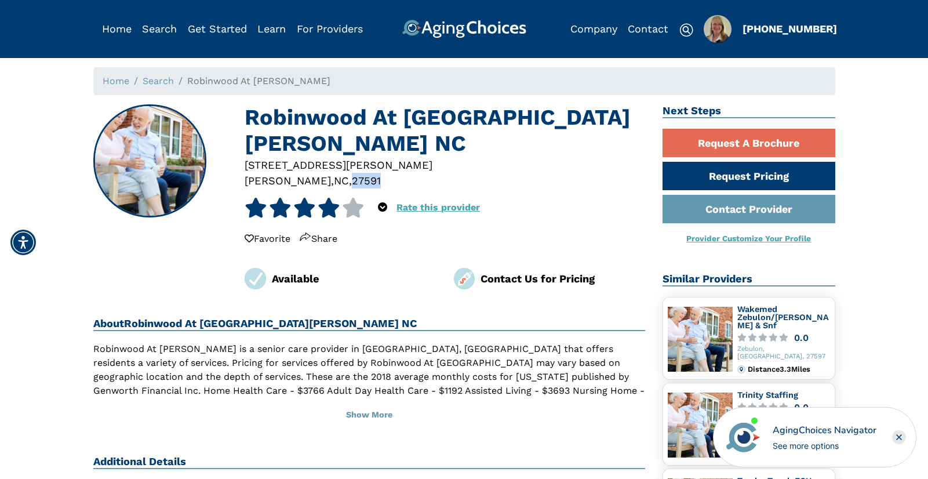
copy div "27591"
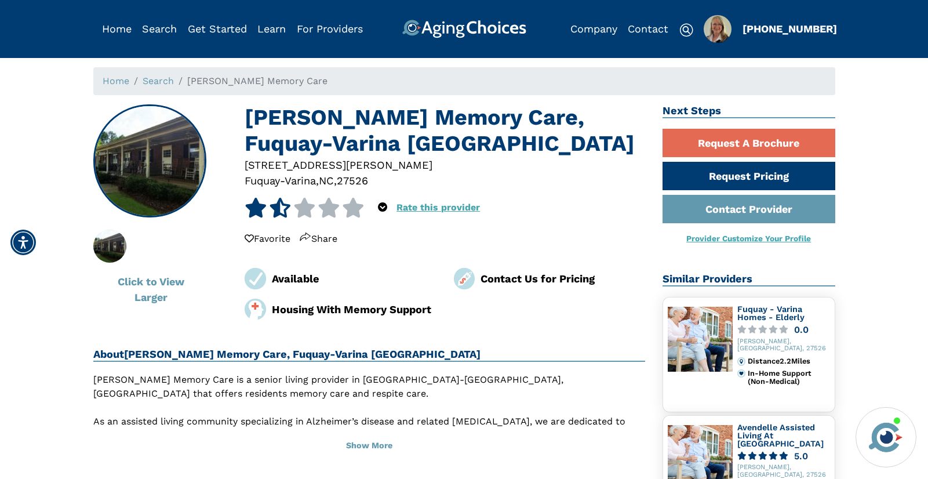
click at [362, 180] on div "27526" at bounding box center [352, 181] width 31 height 16
copy div "27526"
